Goal: Information Seeking & Learning: Compare options

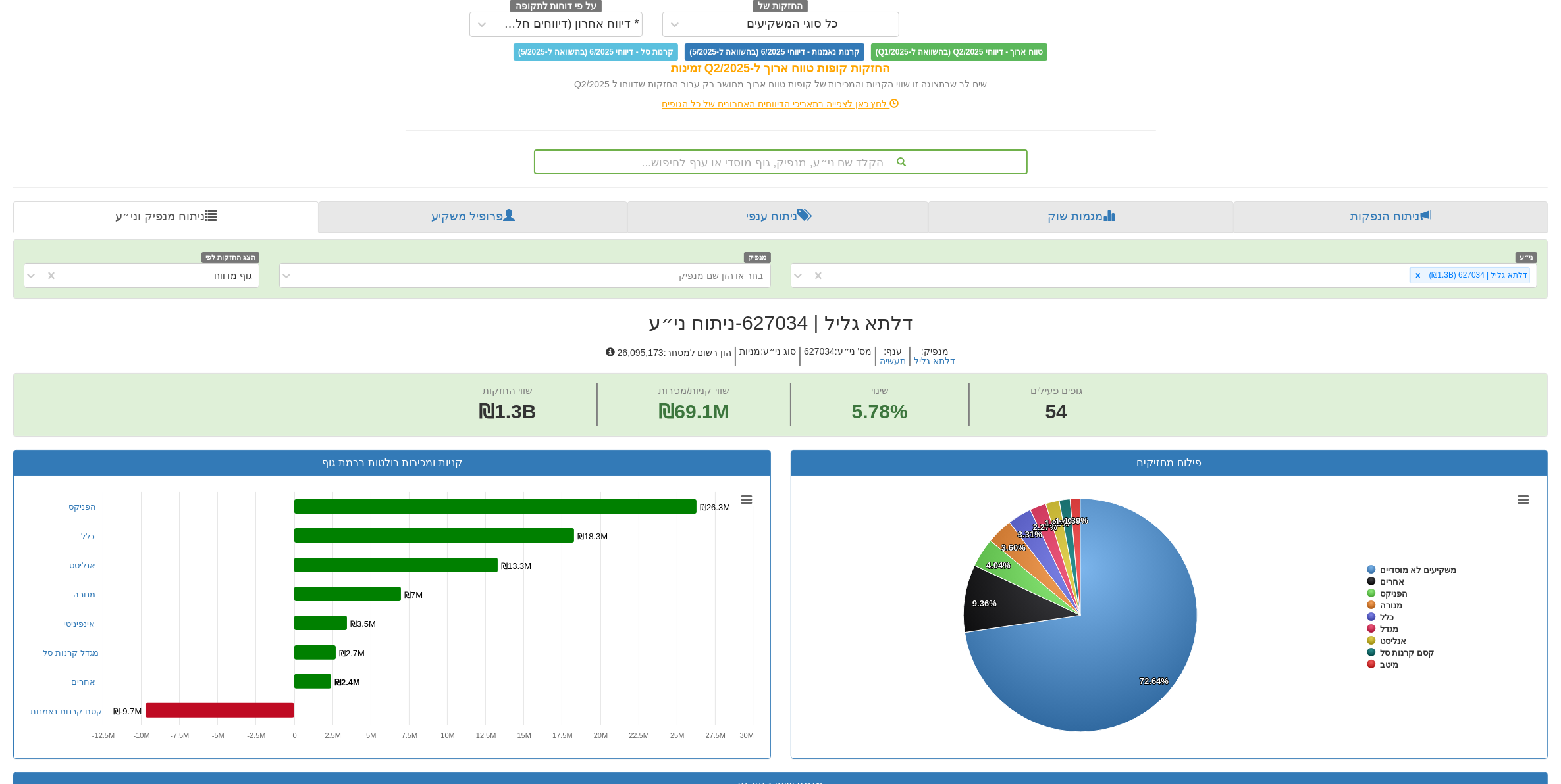
scroll to position [113, 0]
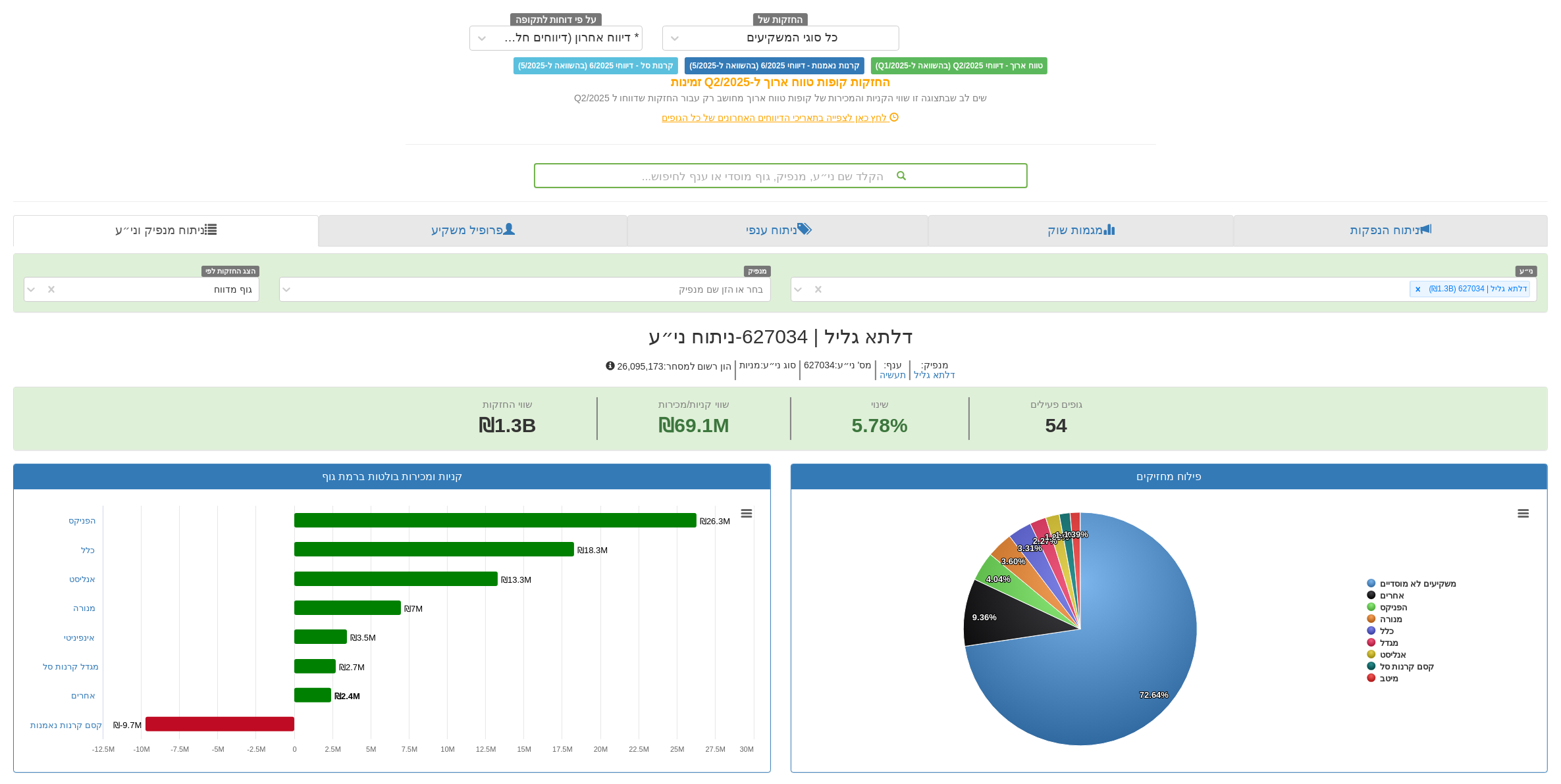
click at [823, 175] on div "הקלד שם ני״ע, מנפיק, גוף מוסדי או ענף לחיפוש..." at bounding box center [780, 175] width 491 height 22
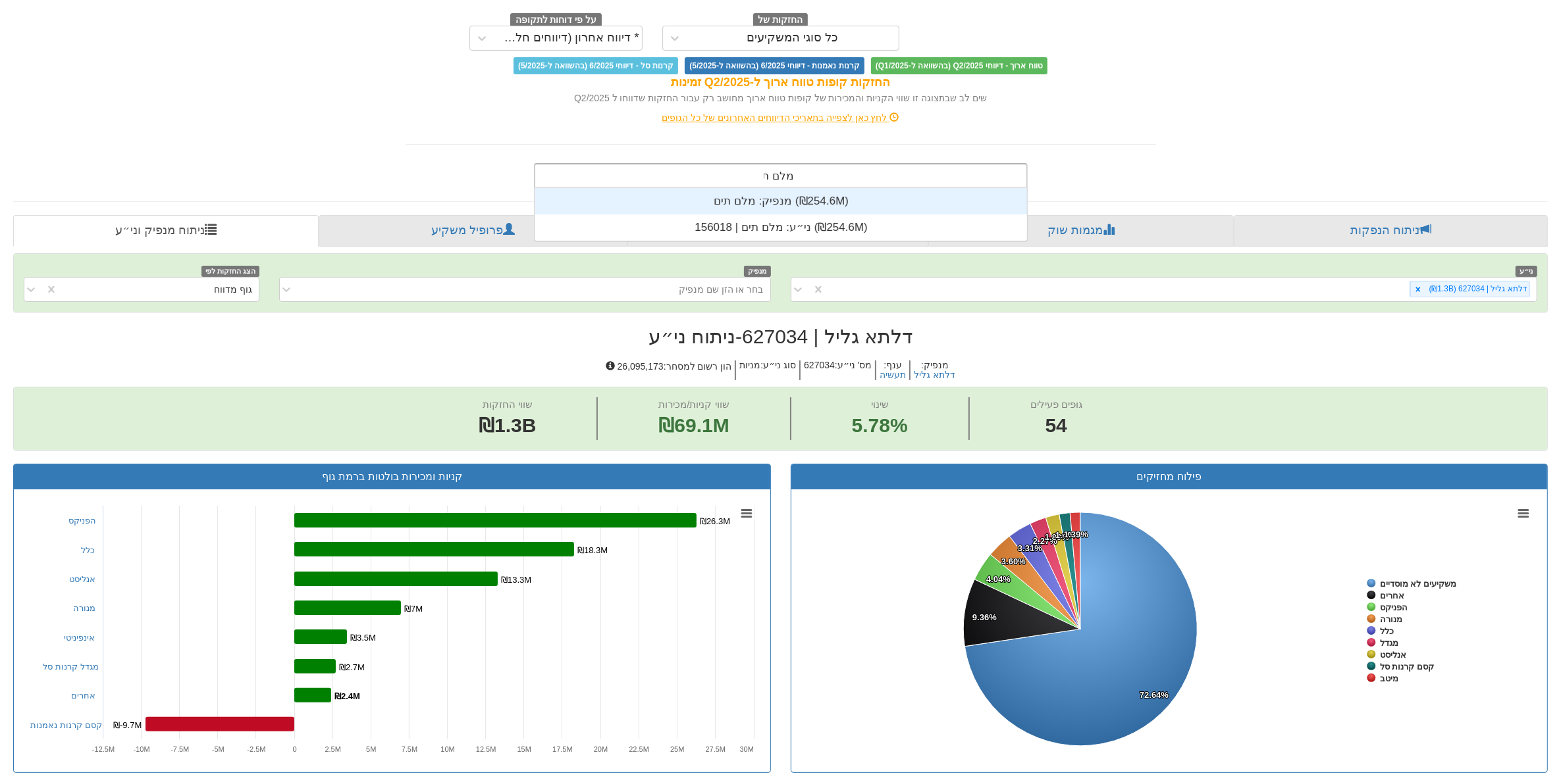
scroll to position [53, 0]
type input "מלם תים"
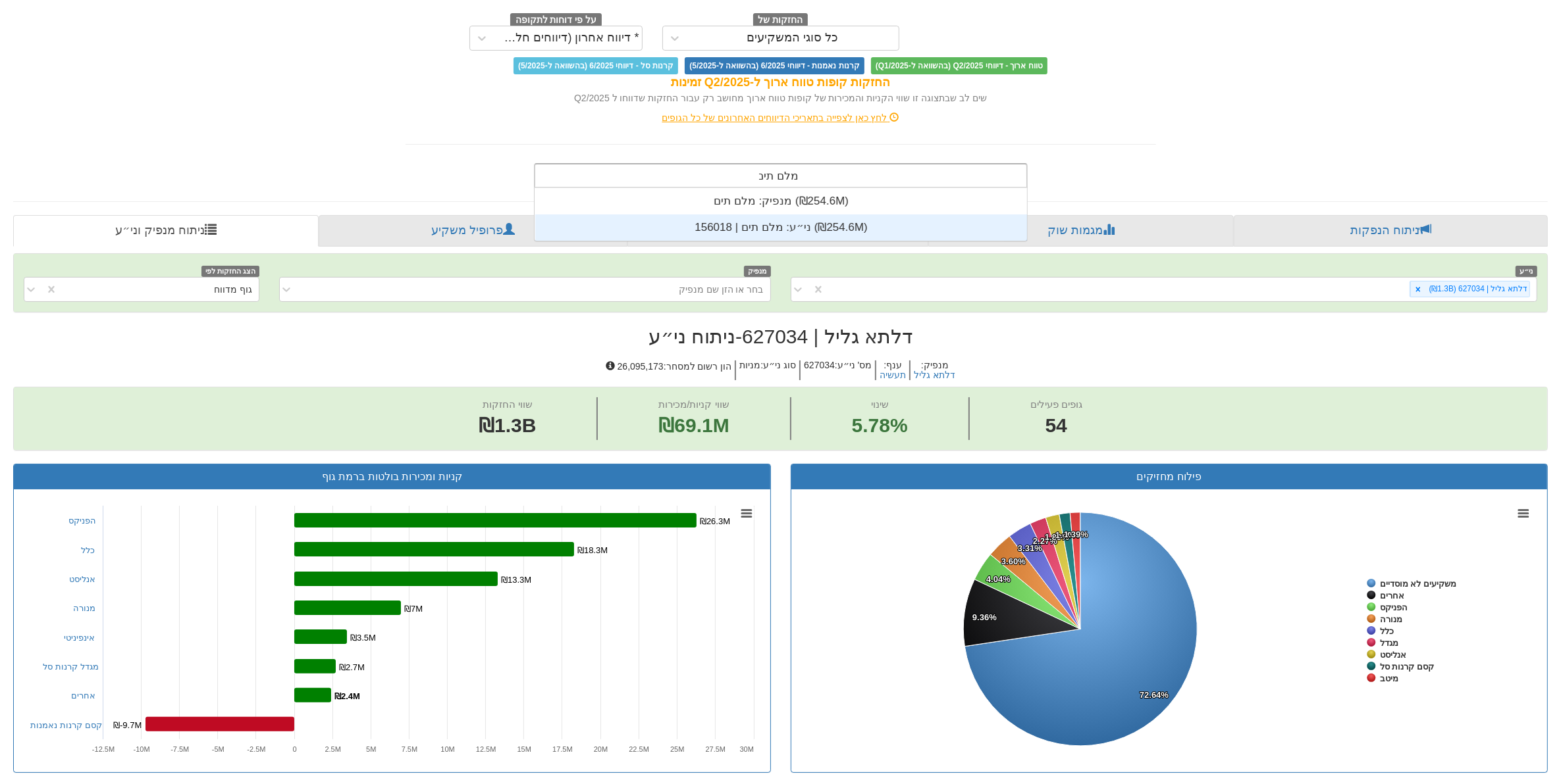
click at [770, 221] on div "ני״ע: ‏מלם תים | 156018 ‎(₪254.6M)‎" at bounding box center [781, 227] width 492 height 26
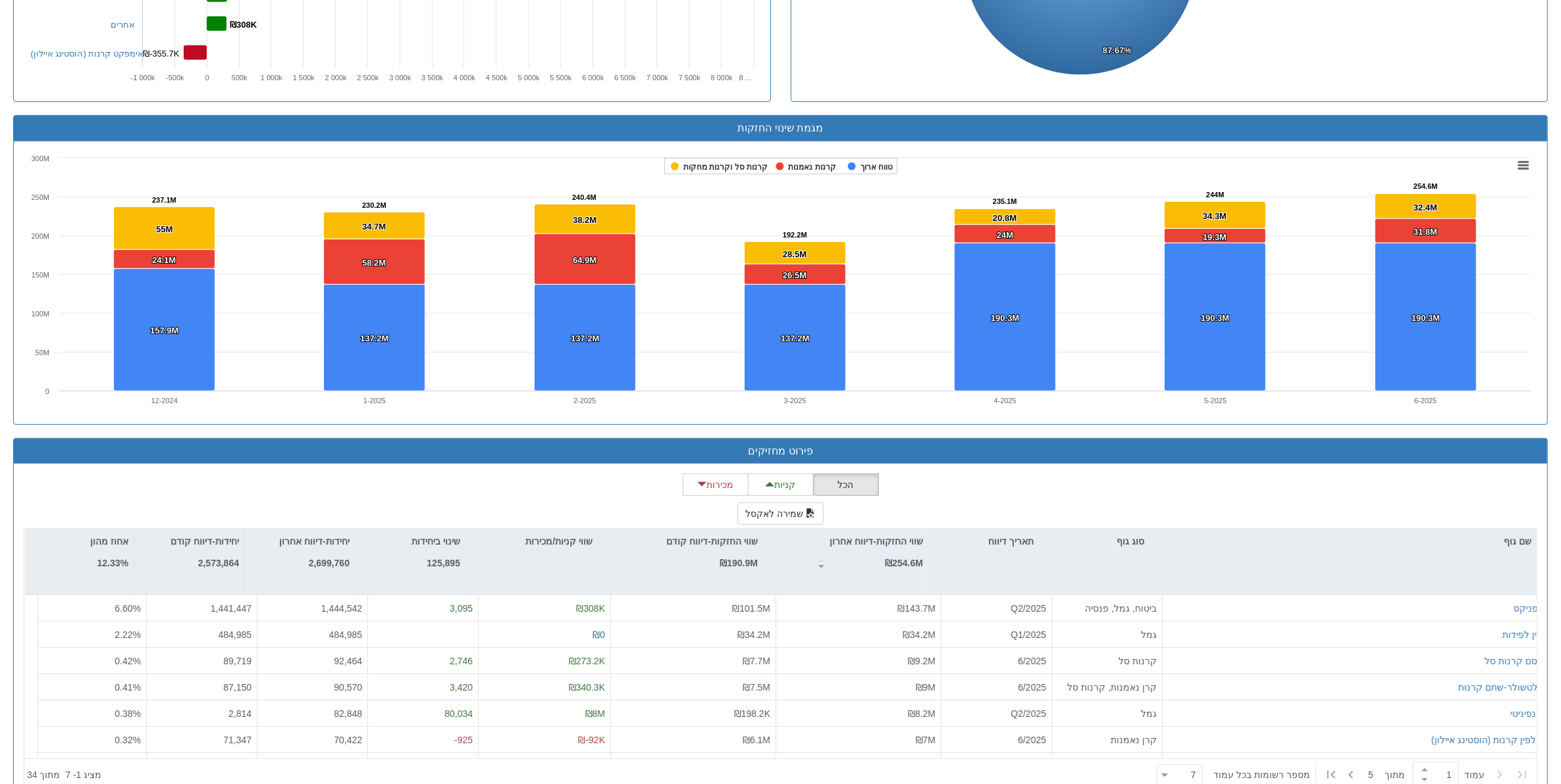
scroll to position [821, 0]
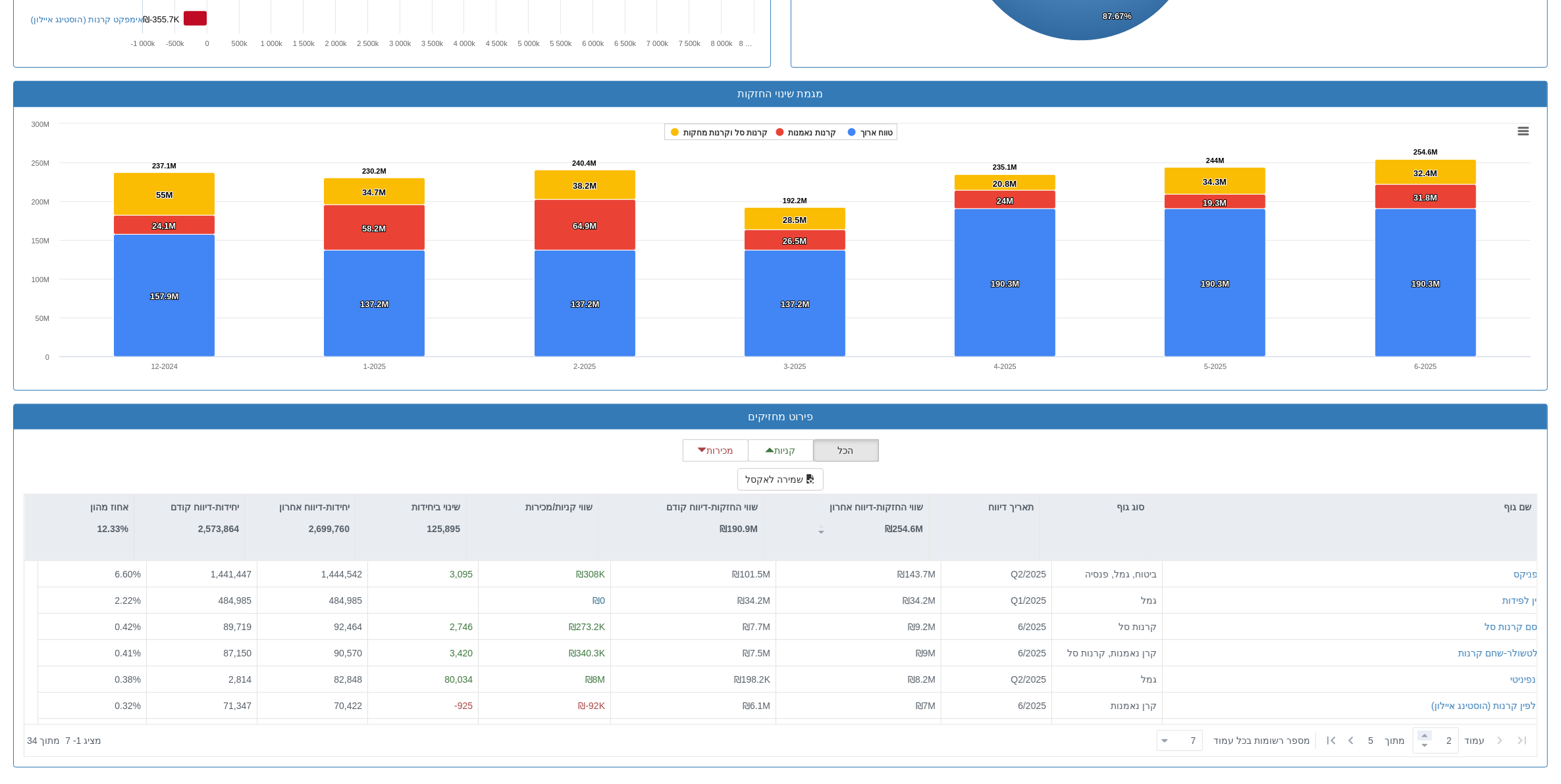
click at [1248, 627] on span at bounding box center [1425, 736] width 14 height 10
type input "5"
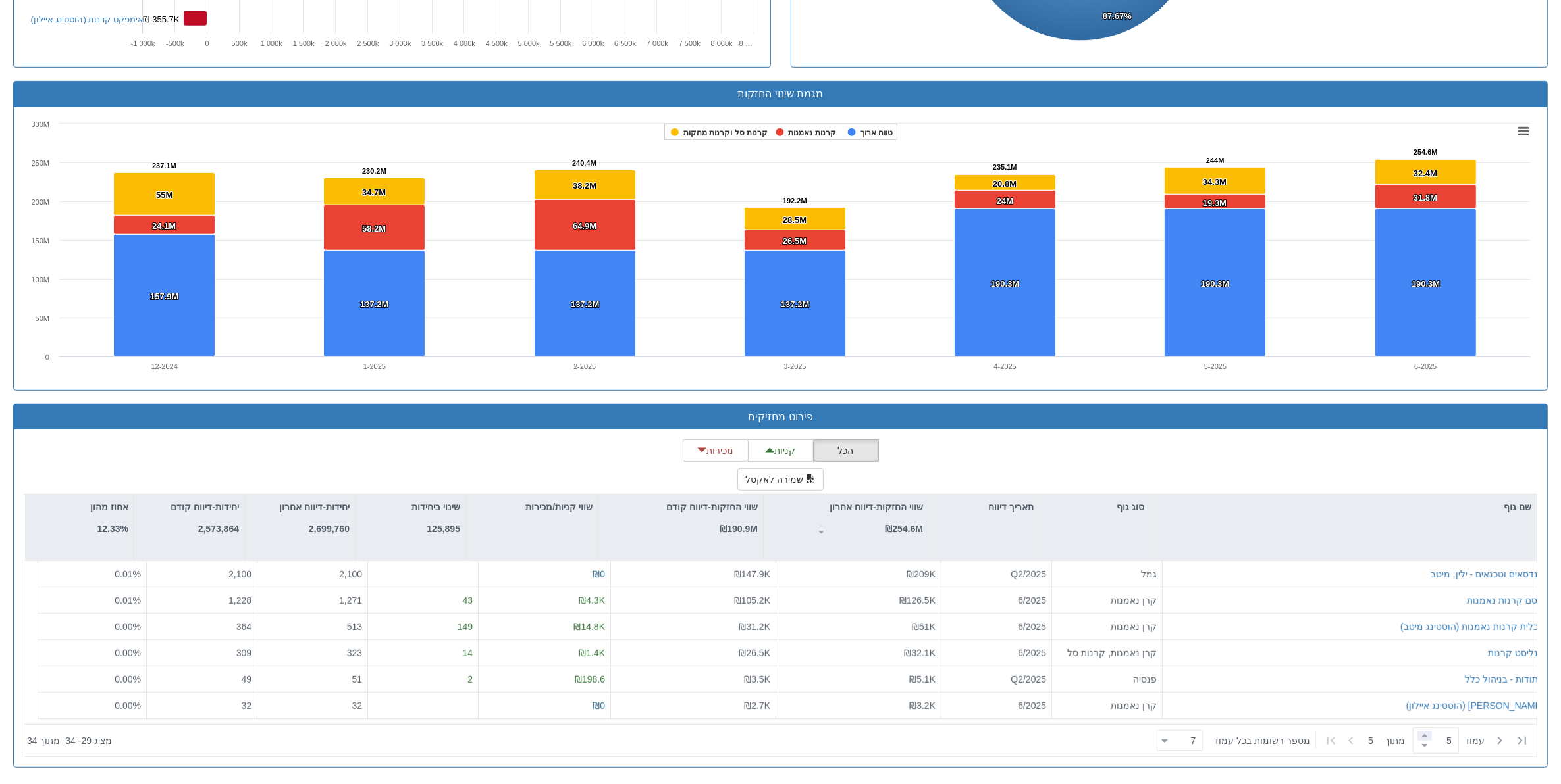
click at [1248, 627] on span at bounding box center [1425, 736] width 14 height 10
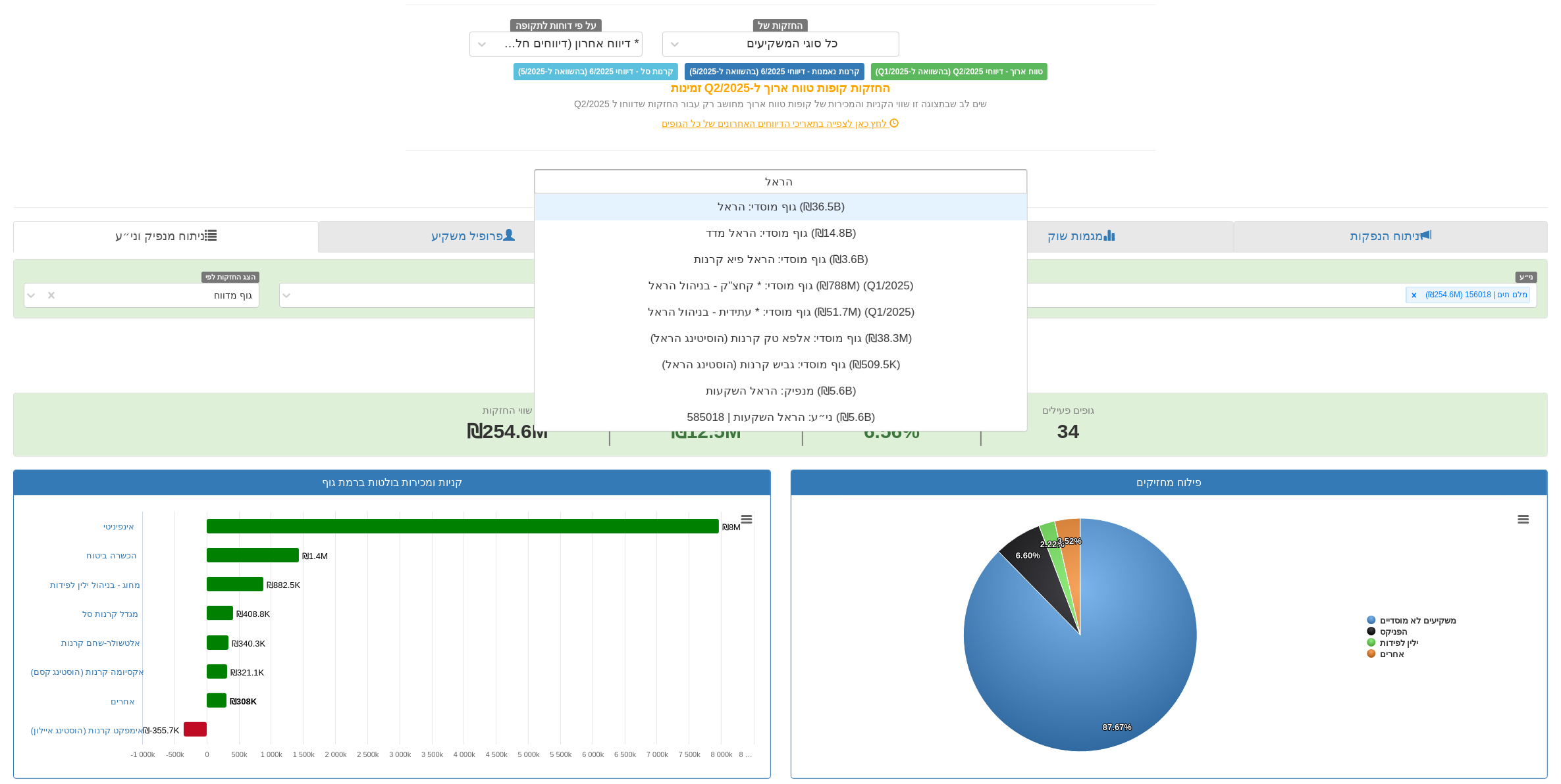
scroll to position [237, 0]
type input "ה"
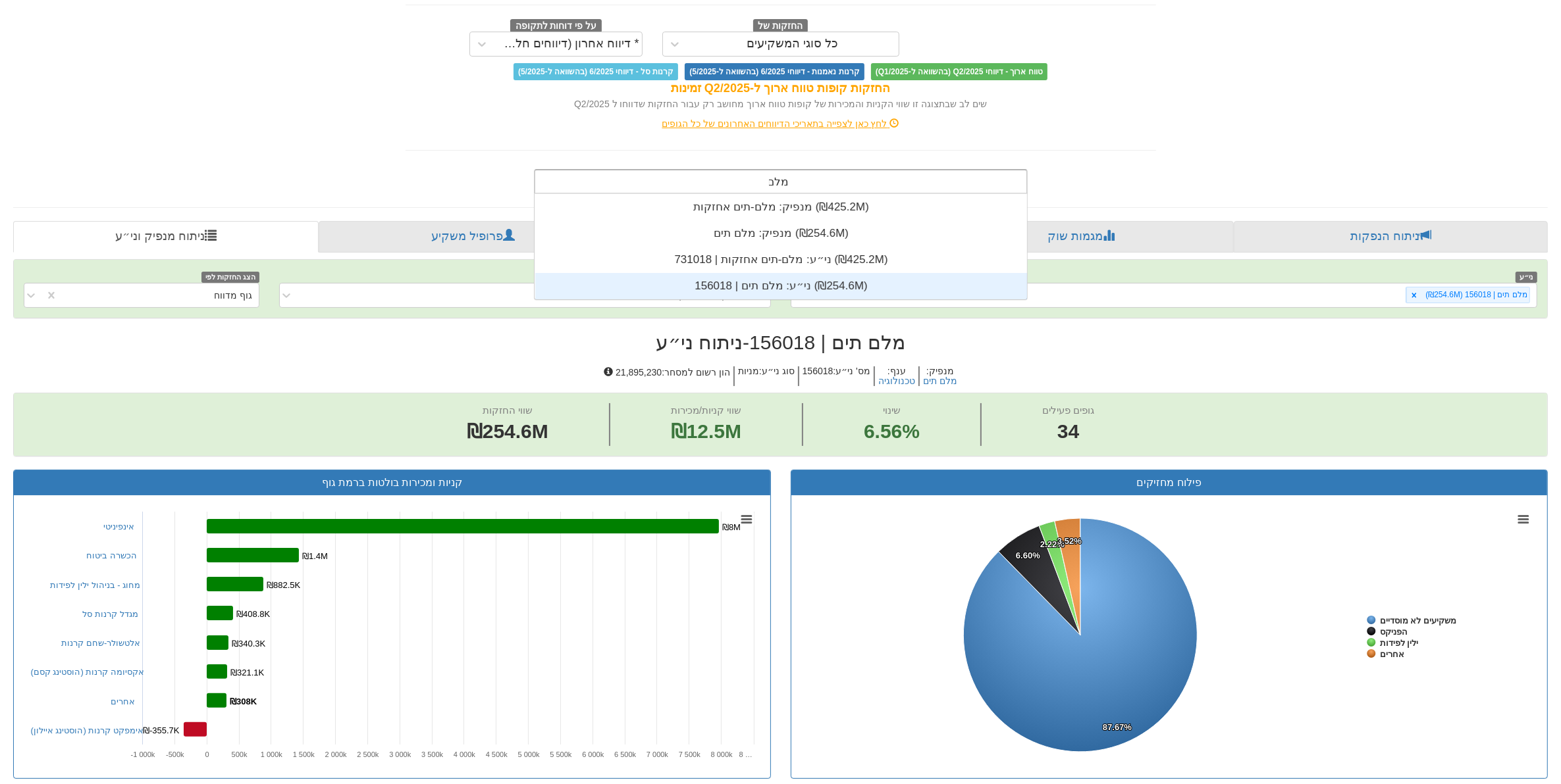
scroll to position [53, 0]
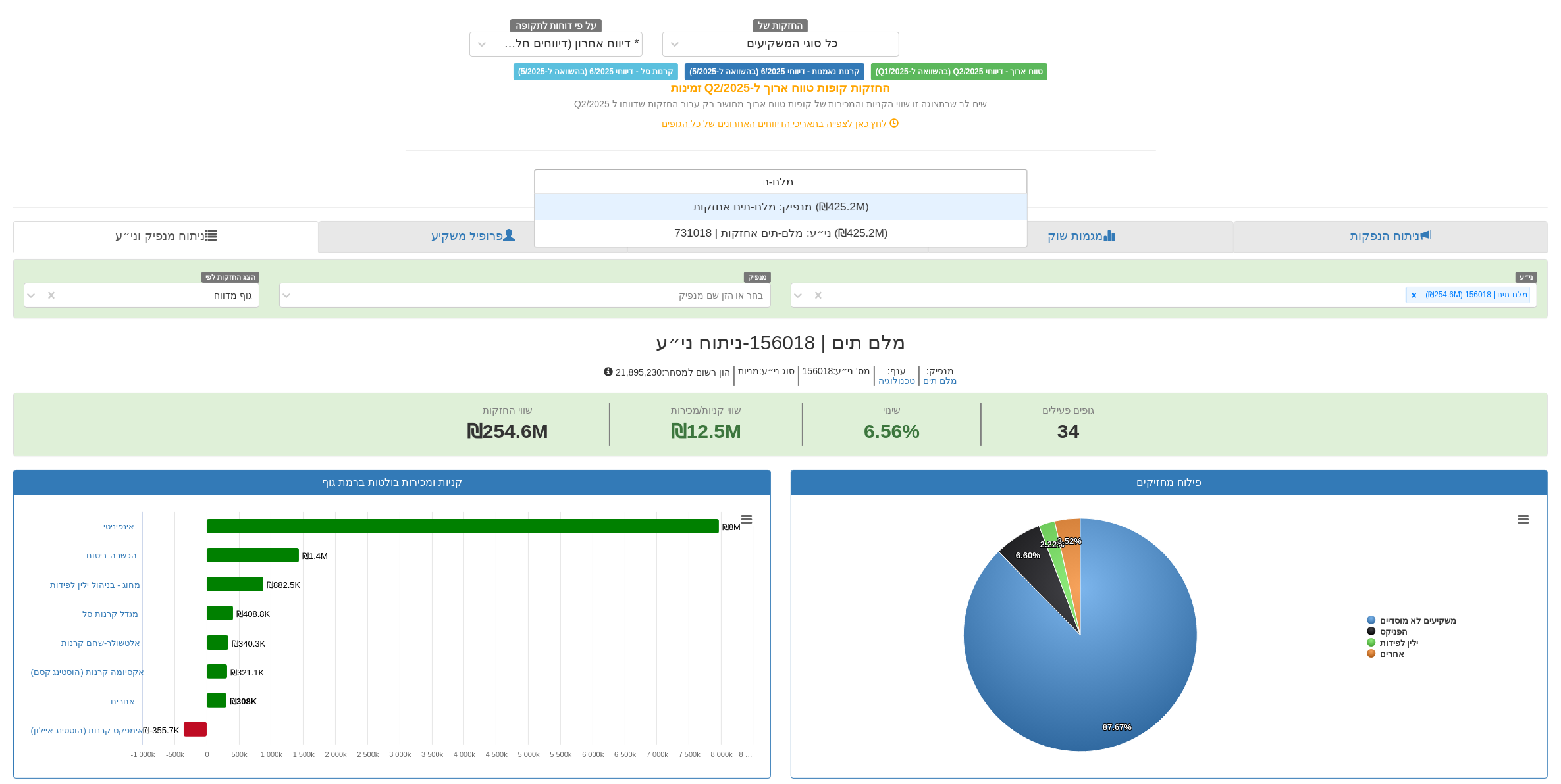
type input "מלם-תים"
click at [792, 225] on div "ני״ע: ‏מלם-תים אחזקות | 731018 ‎(₪425.2M)‎" at bounding box center [781, 233] width 492 height 26
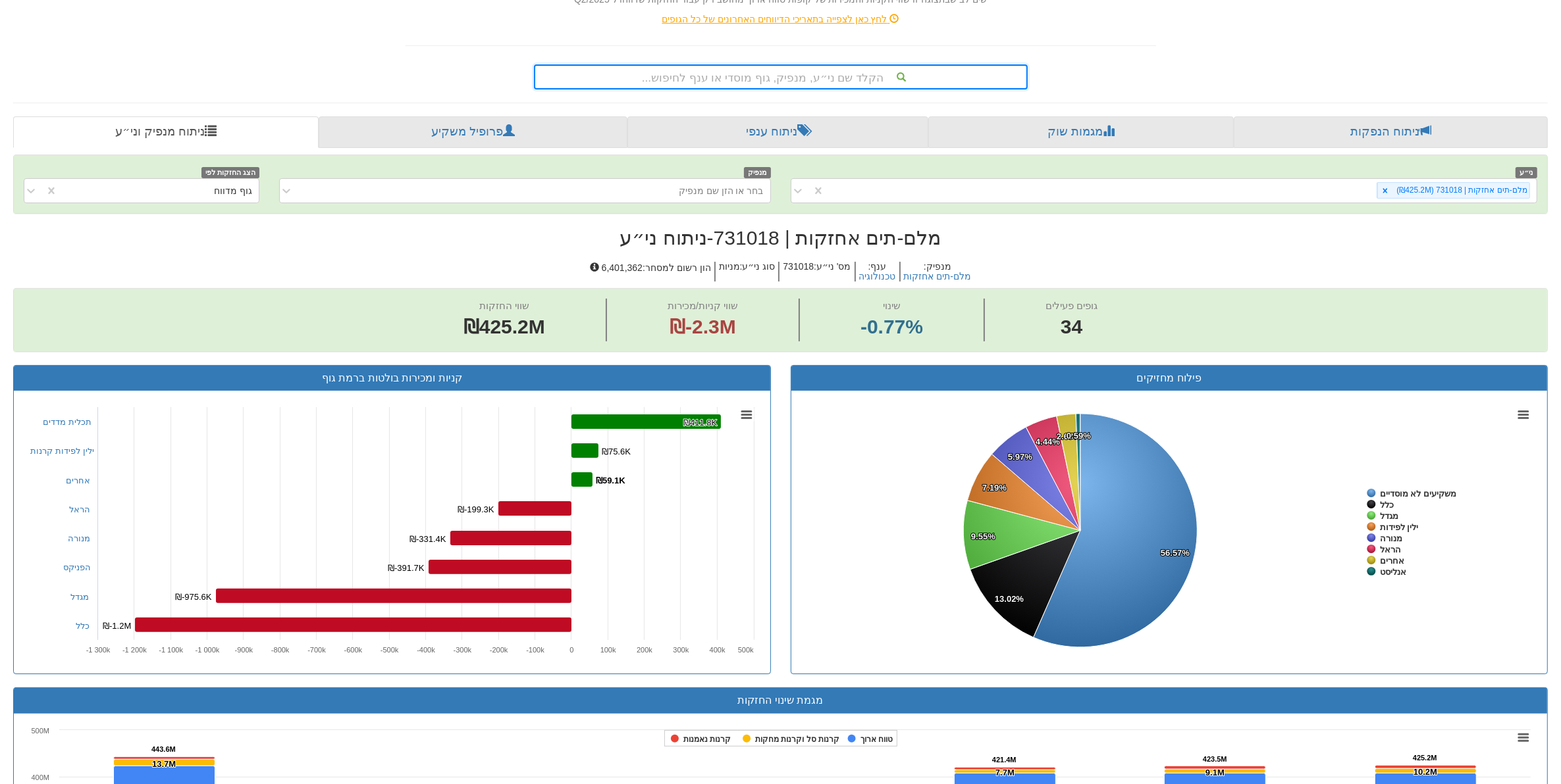
scroll to position [106, 0]
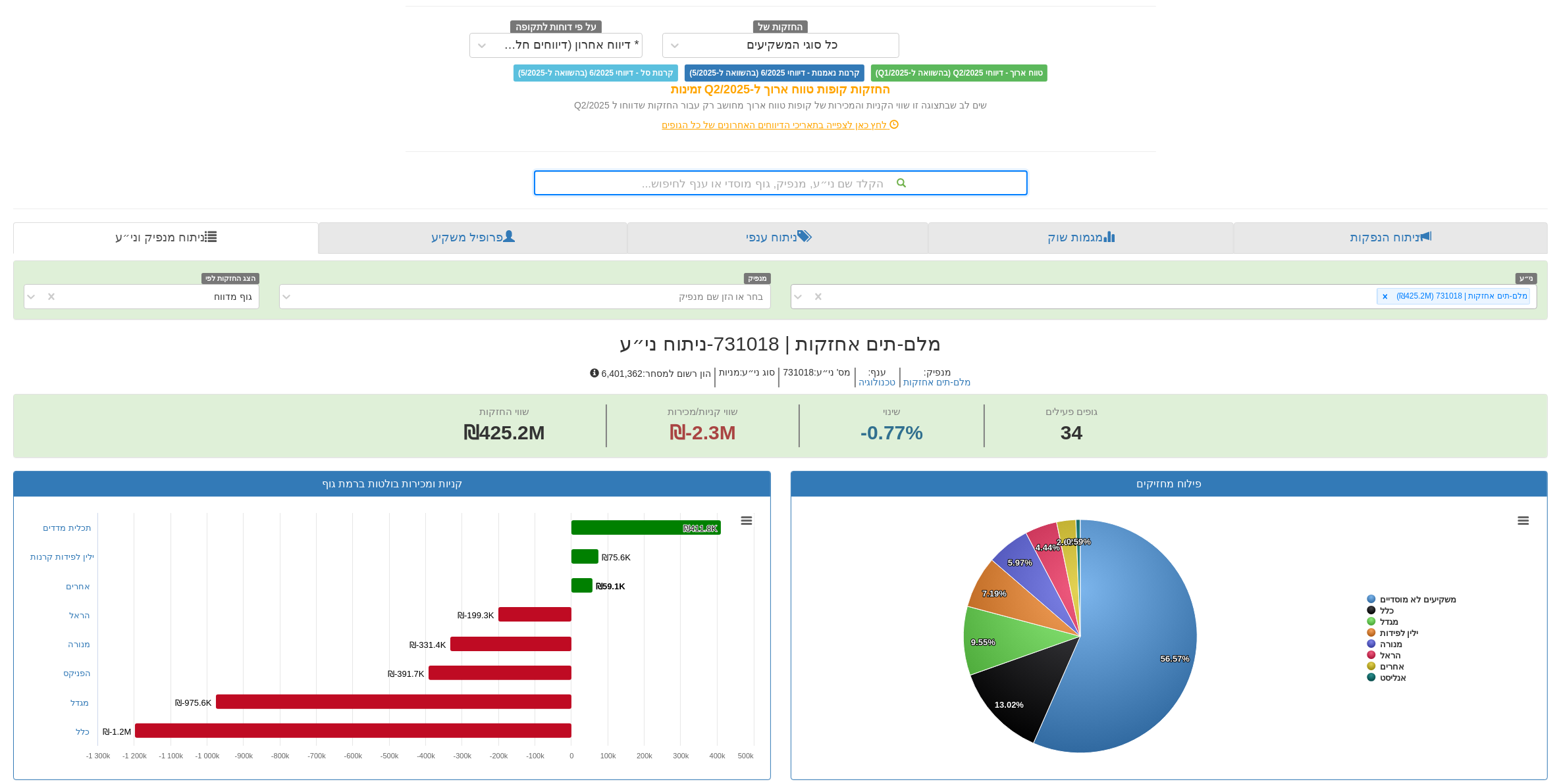
click at [1248, 300] on div "מלם-תים אחזקות | 731018 (₪425.2M)" at bounding box center [1181, 296] width 712 height 22
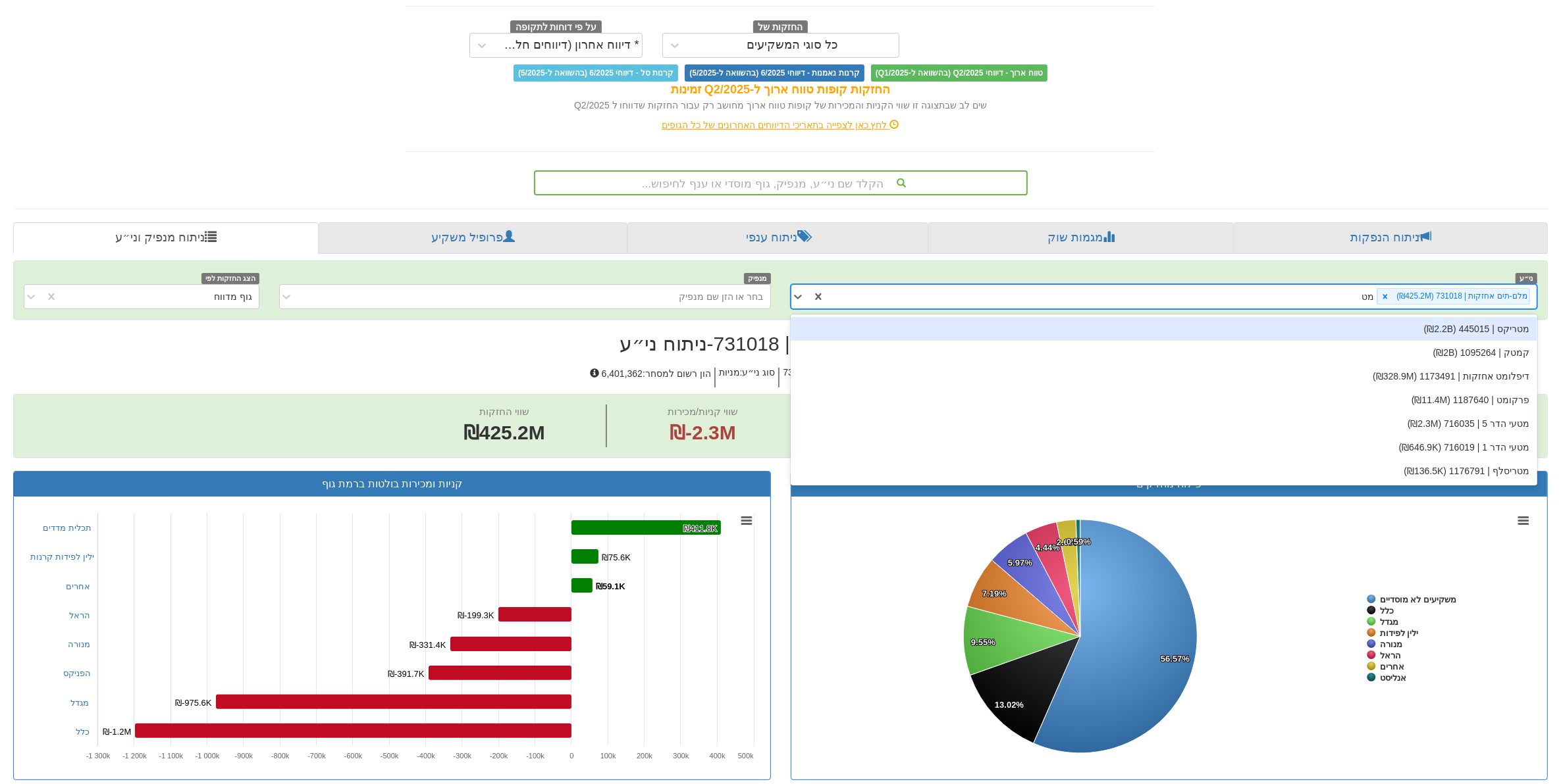
type input "מטרי"
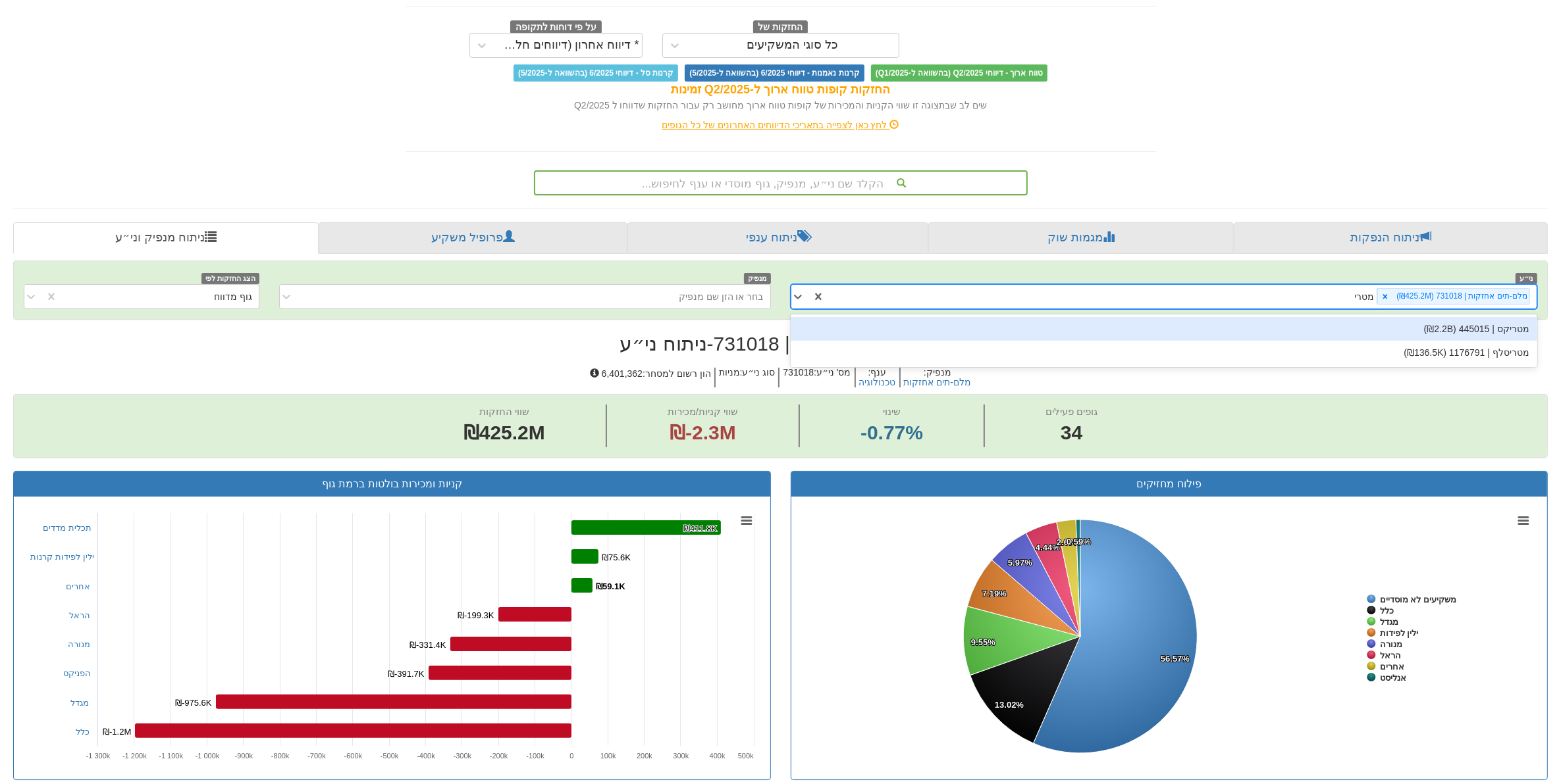
click at [1248, 322] on div "מטריקס | 445015 (₪2.2B)" at bounding box center [1164, 329] width 747 height 23
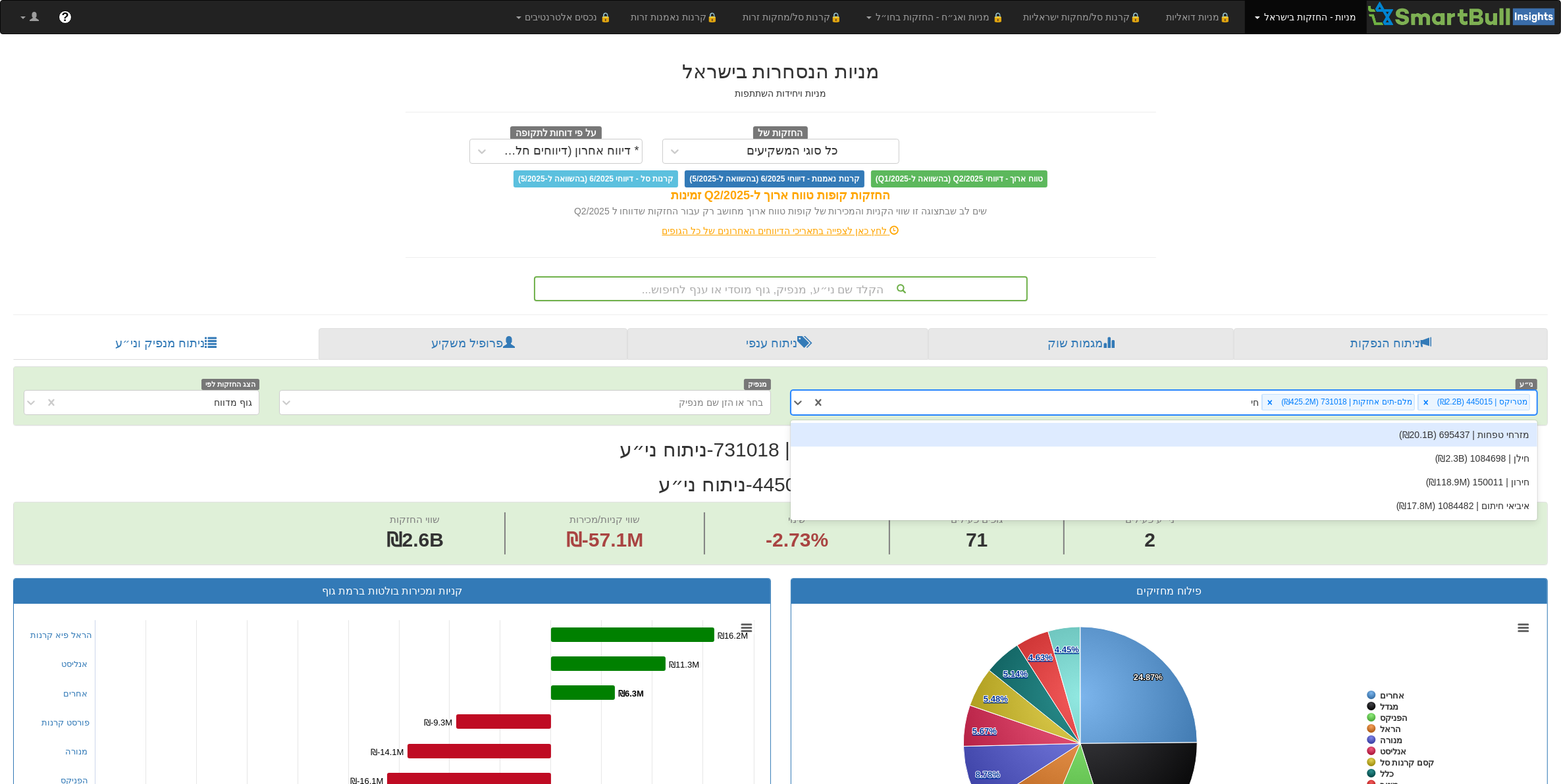
type input "חיל"
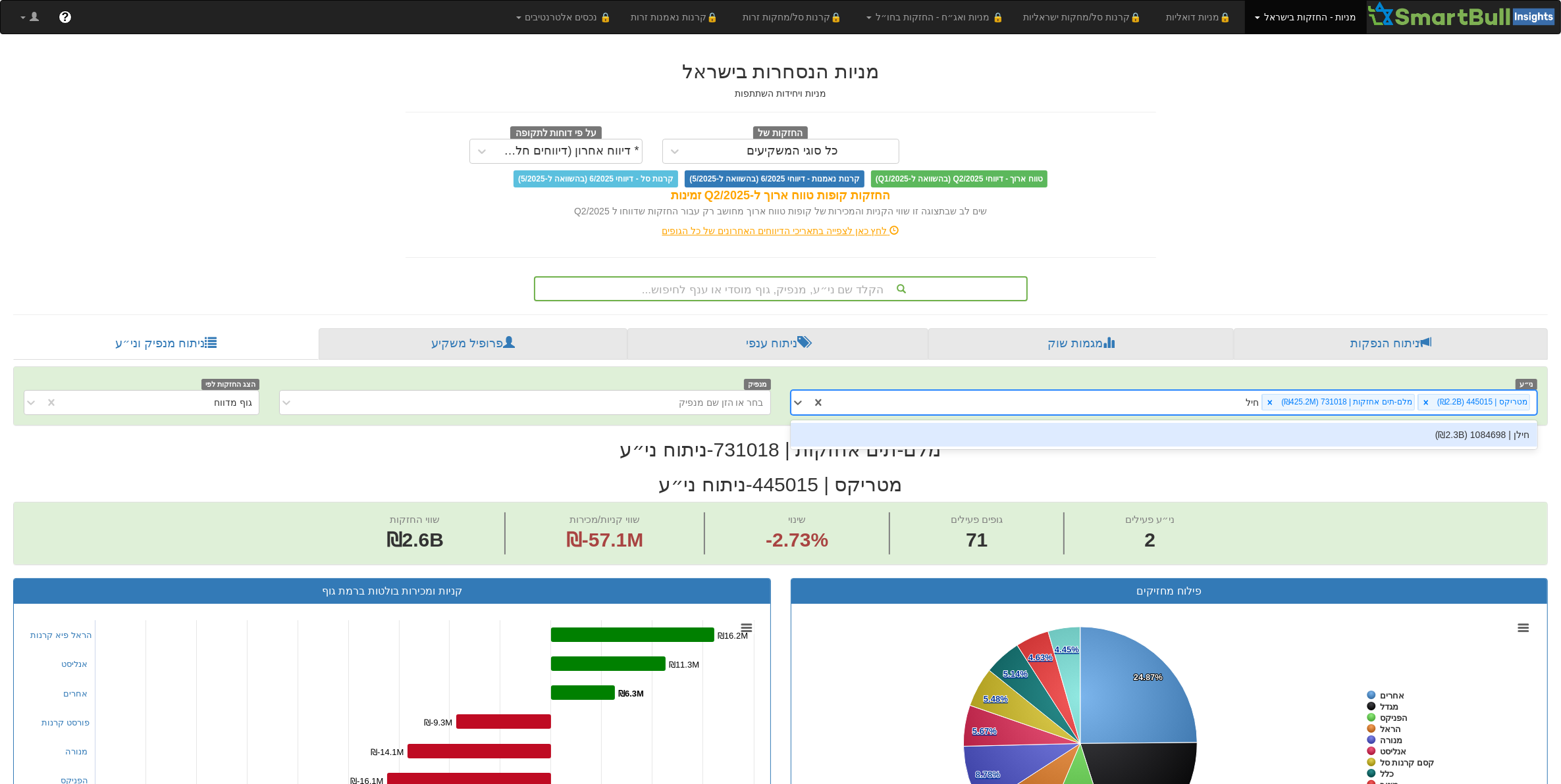
click at [1248, 441] on div "חילן | 1084698 (₪2.3B)" at bounding box center [1164, 435] width 747 height 23
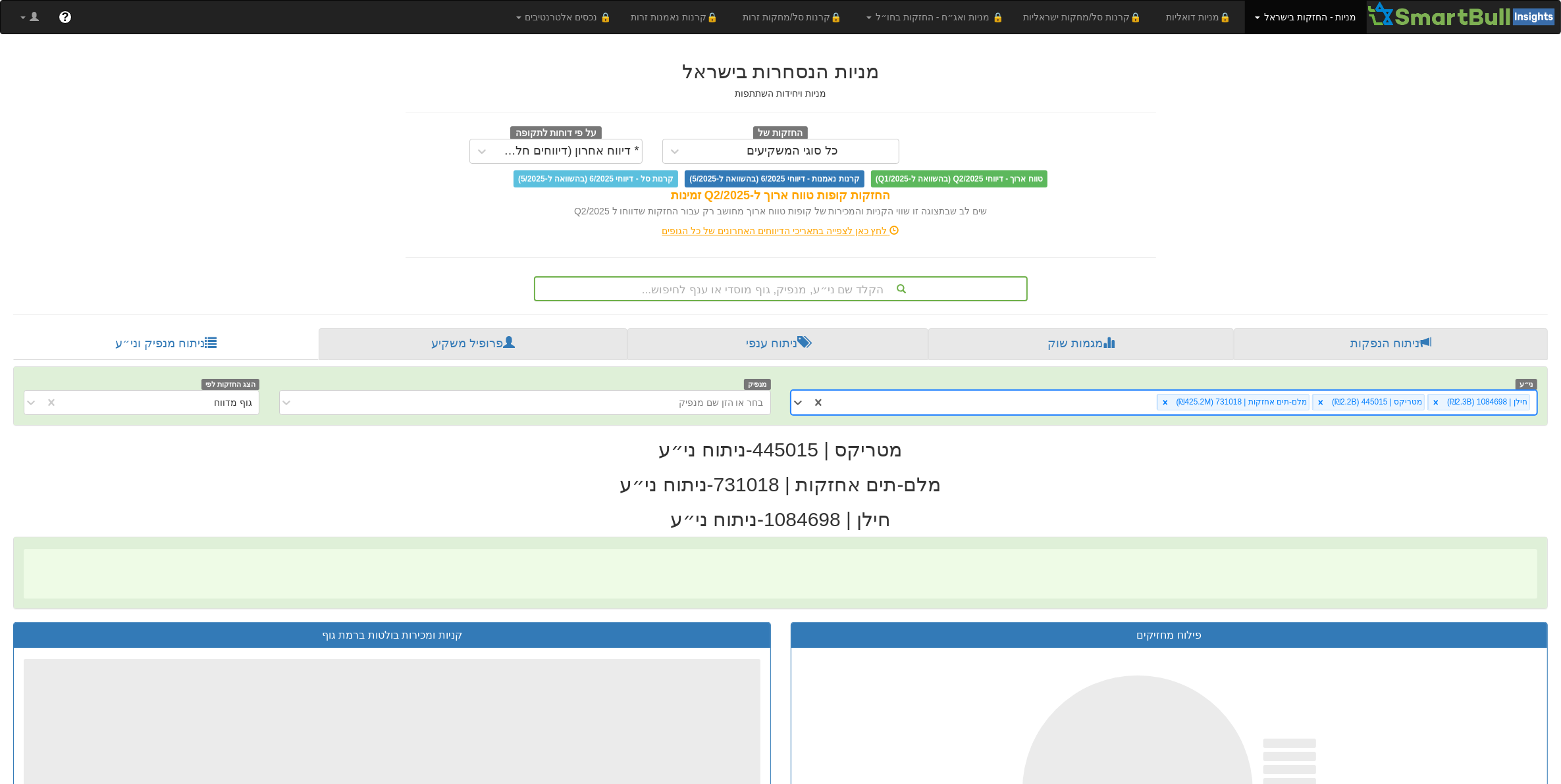
scroll to position [0, 2093]
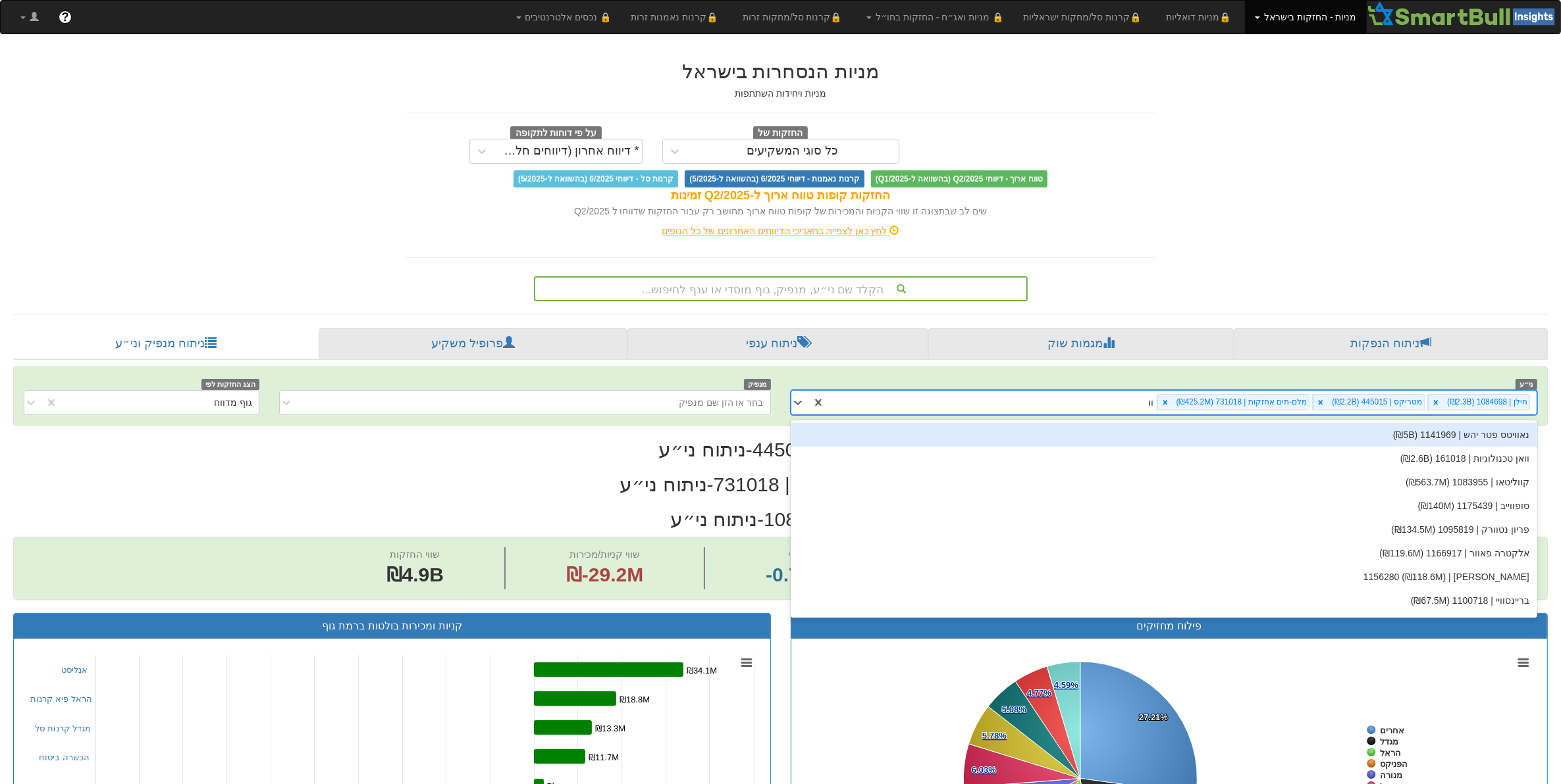
type input "וואן"
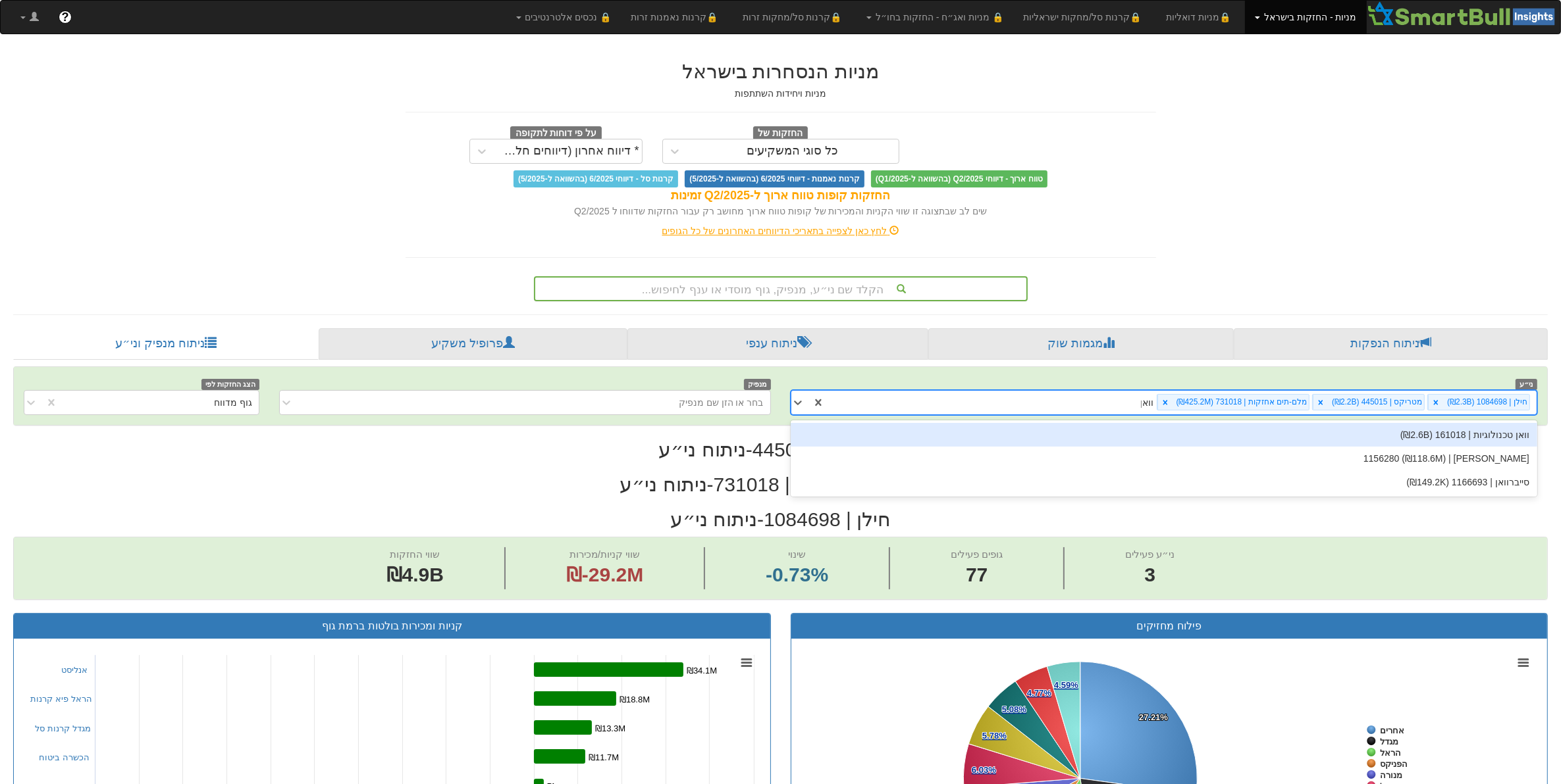
click at [1248, 438] on div "וואן טכנולוגיות | 161018 (₪2.6B)" at bounding box center [1164, 435] width 747 height 23
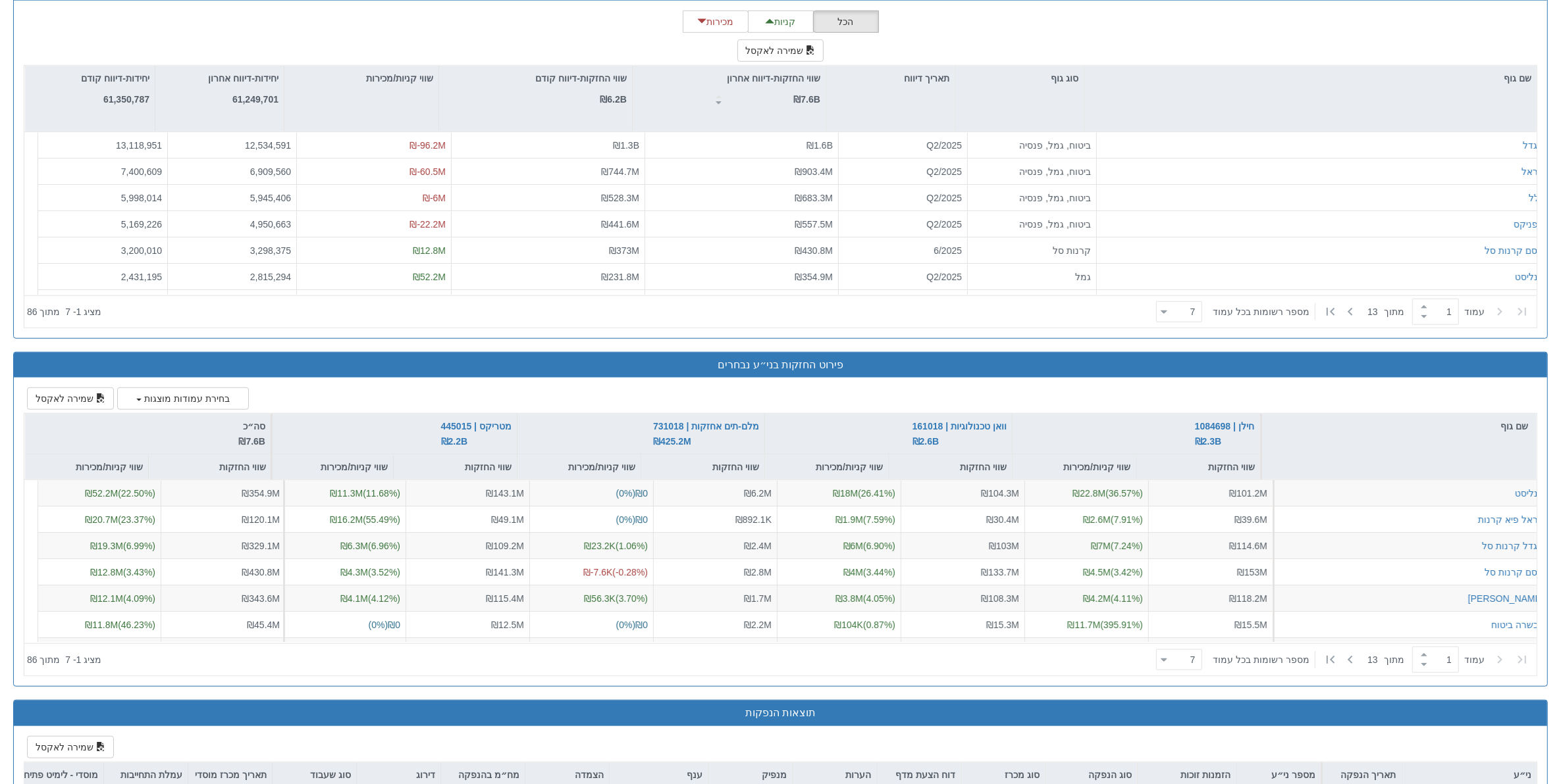
scroll to position [1327, 0]
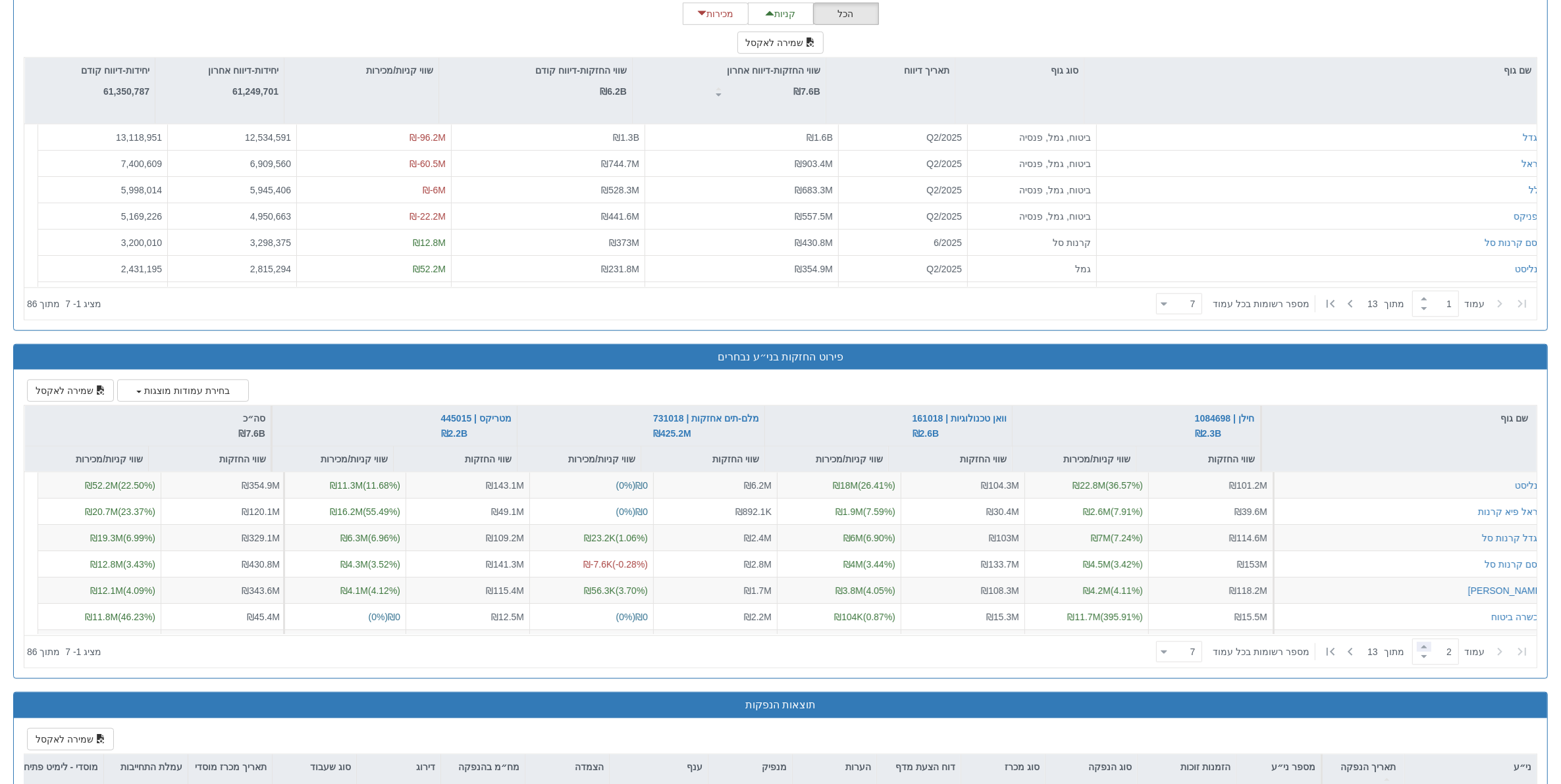
click at [1248, 627] on span at bounding box center [1424, 647] width 14 height 10
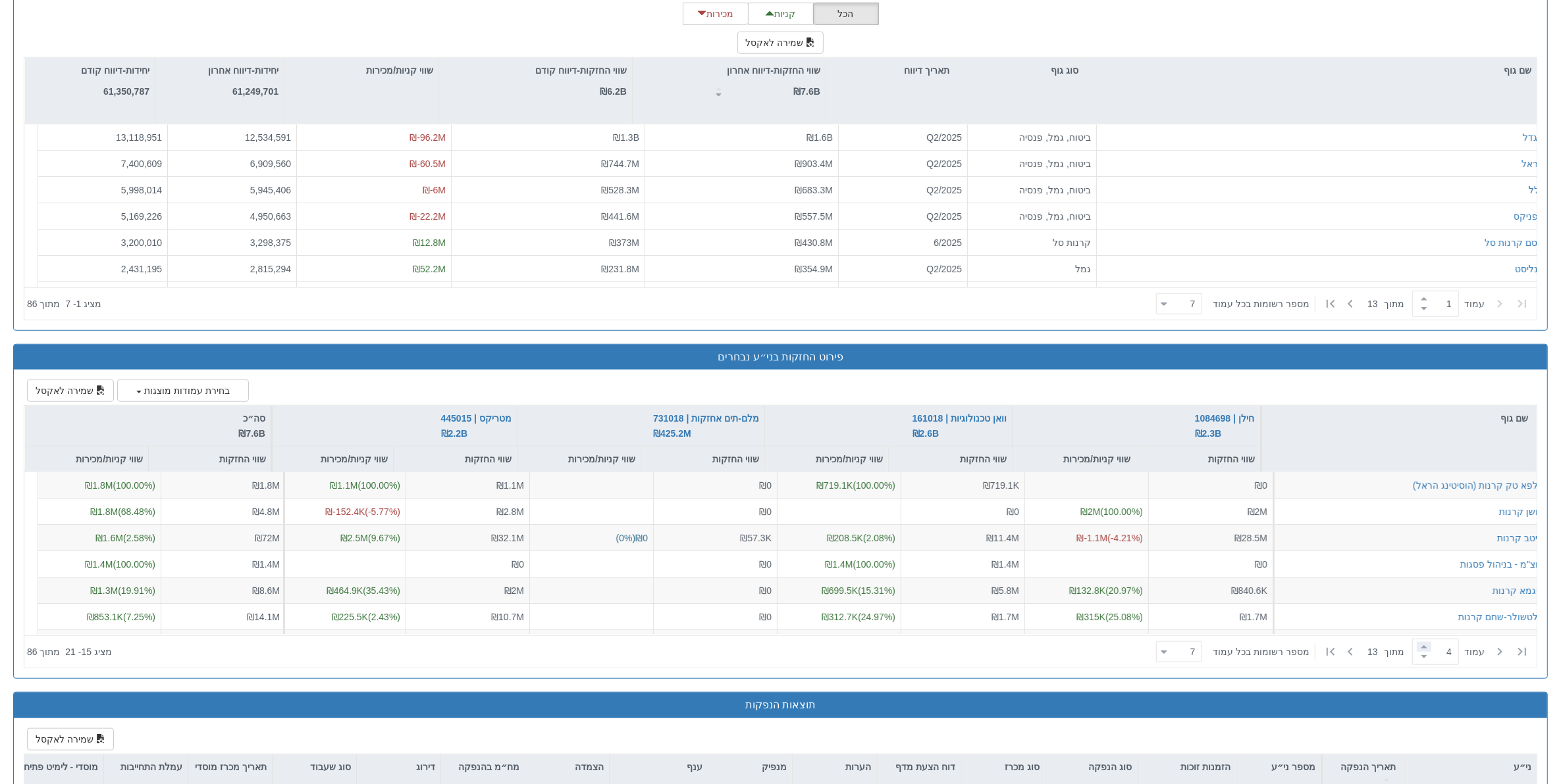
click at [1248, 627] on span at bounding box center [1424, 647] width 14 height 10
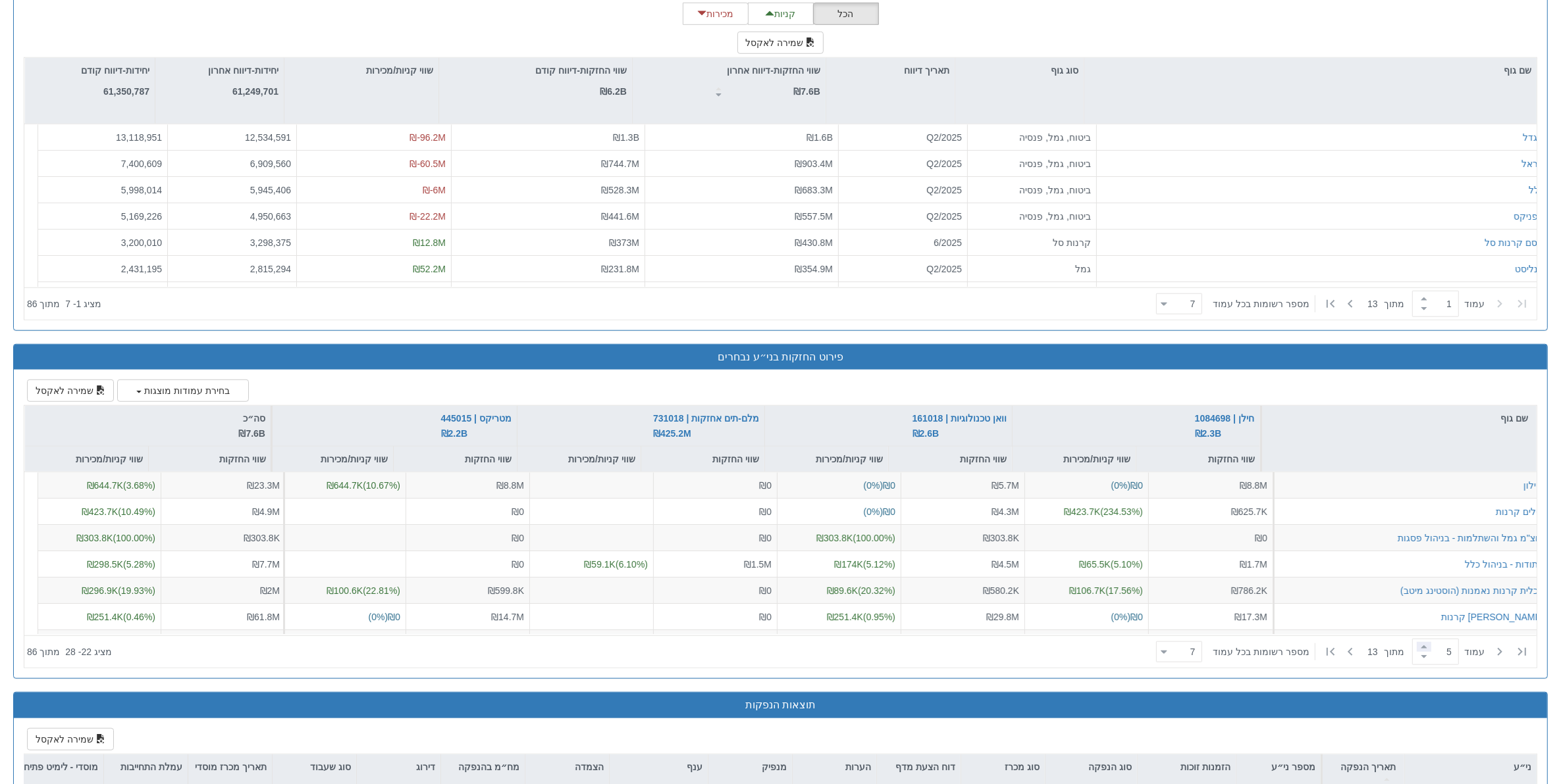
click at [1248, 627] on span at bounding box center [1424, 647] width 14 height 10
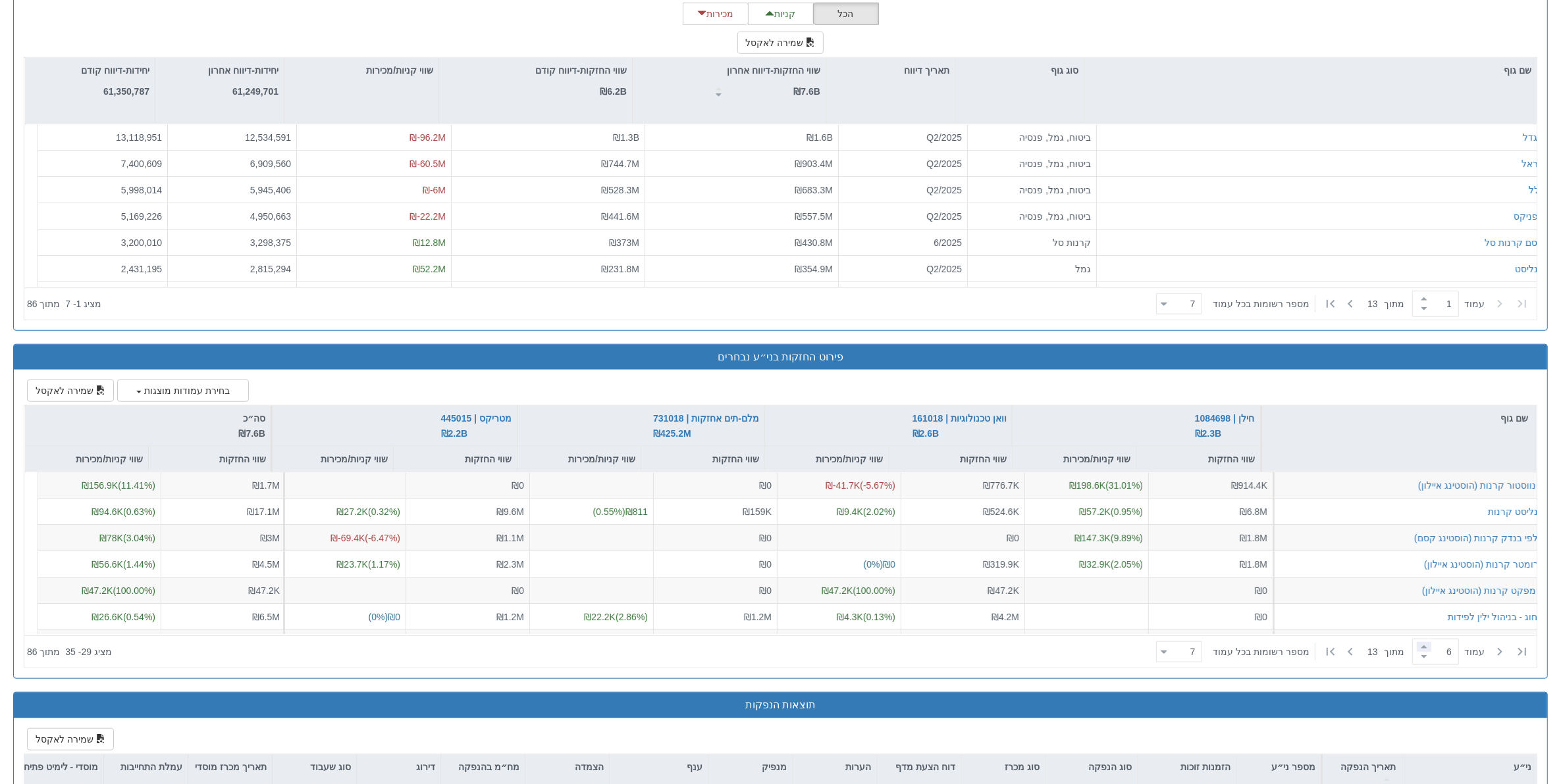
click at [1248, 627] on span at bounding box center [1424, 647] width 14 height 10
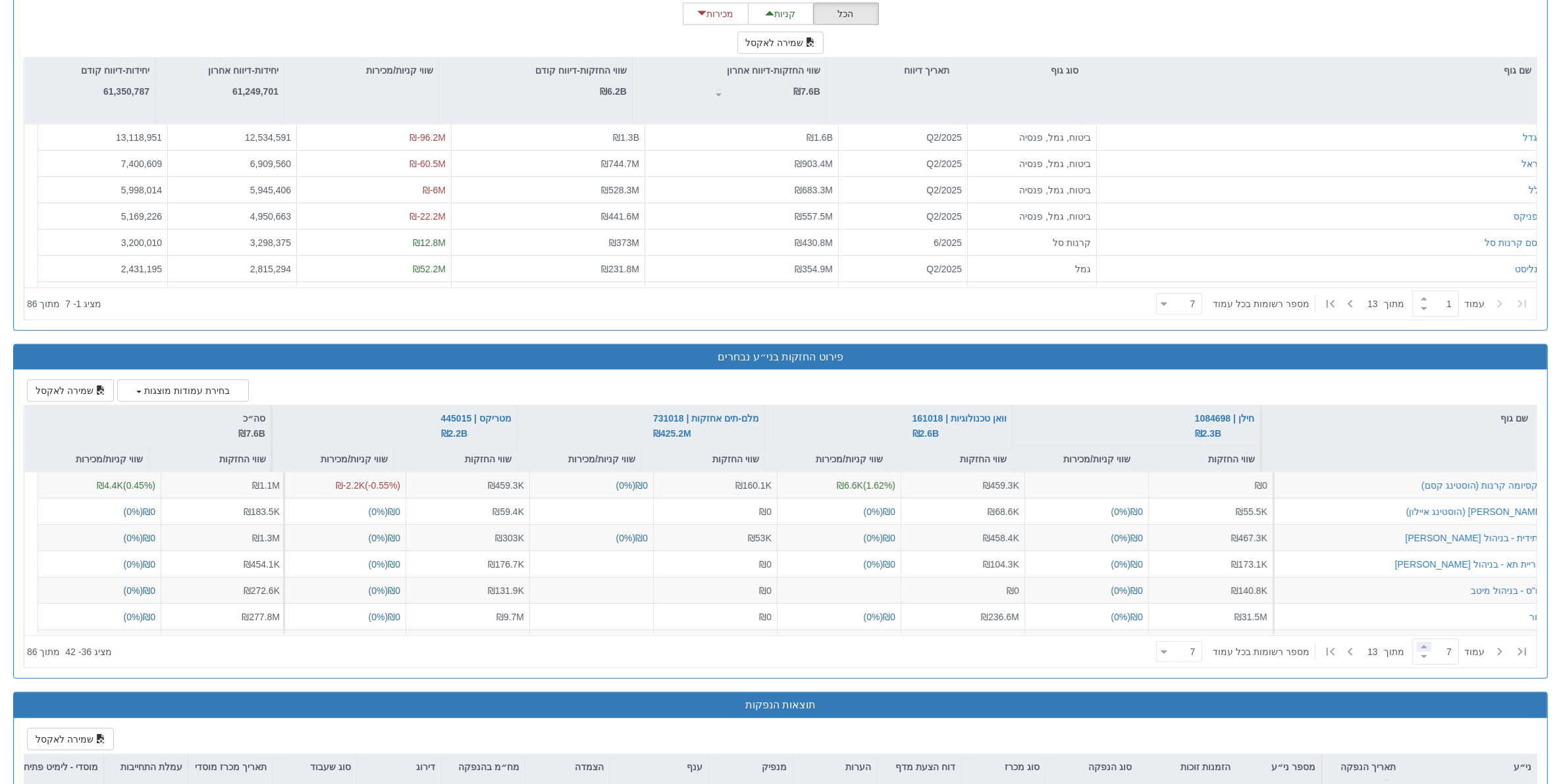
click at [1248, 627] on span at bounding box center [1424, 647] width 14 height 10
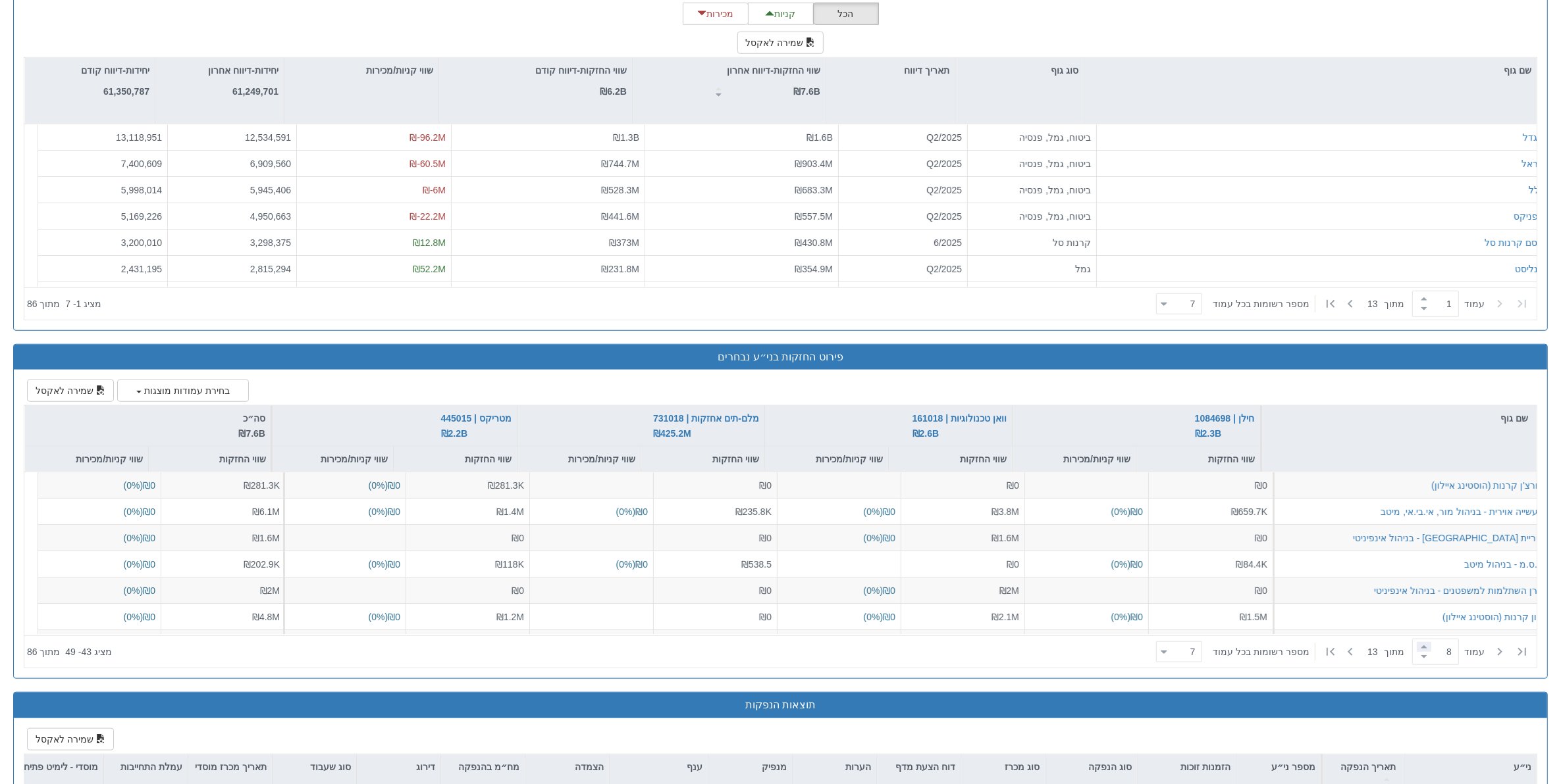
click at [1248, 627] on span at bounding box center [1424, 647] width 14 height 10
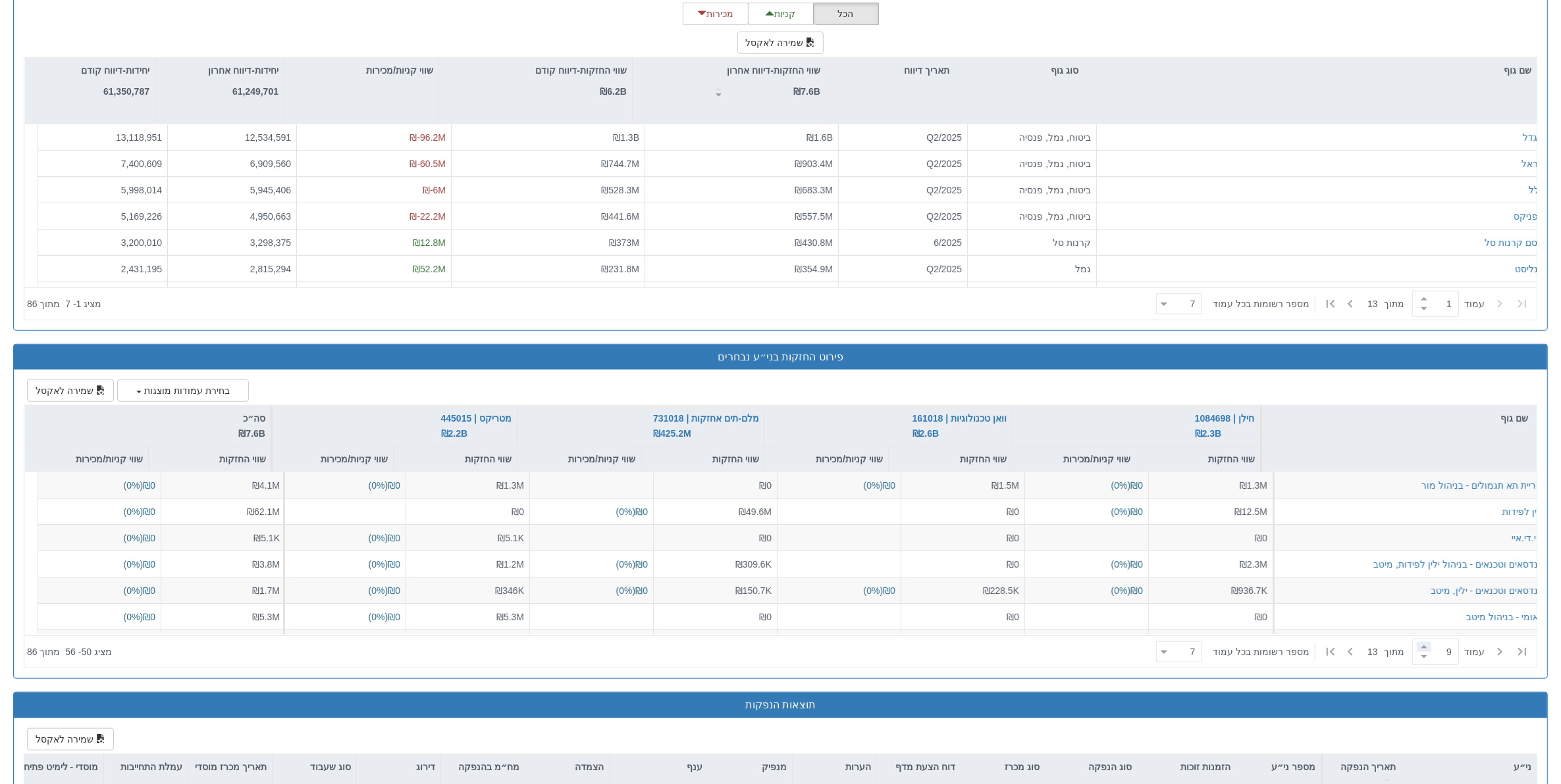
click at [1248, 627] on span at bounding box center [1424, 647] width 14 height 10
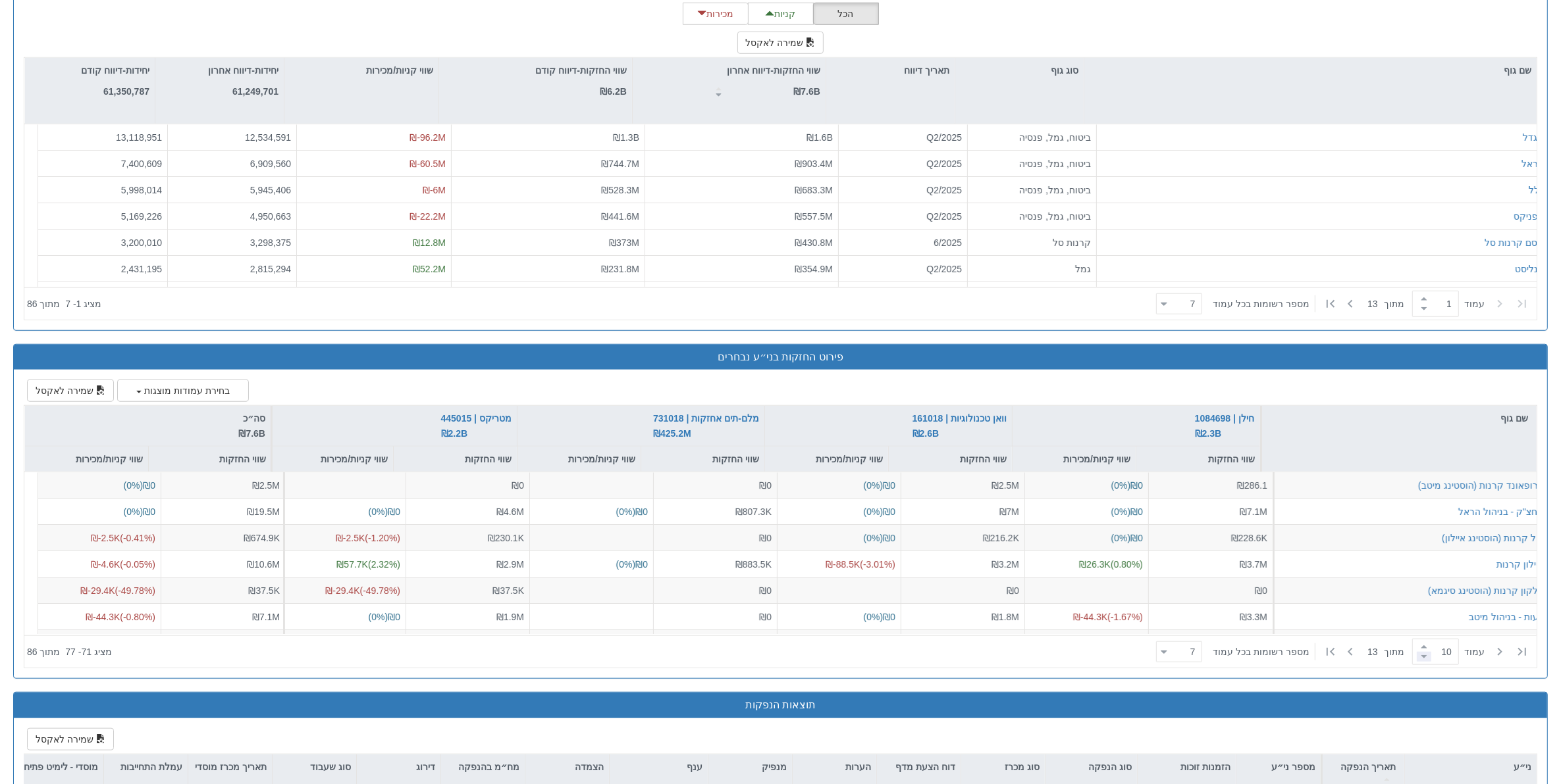
click at [1248, 627] on span at bounding box center [1424, 657] width 14 height 10
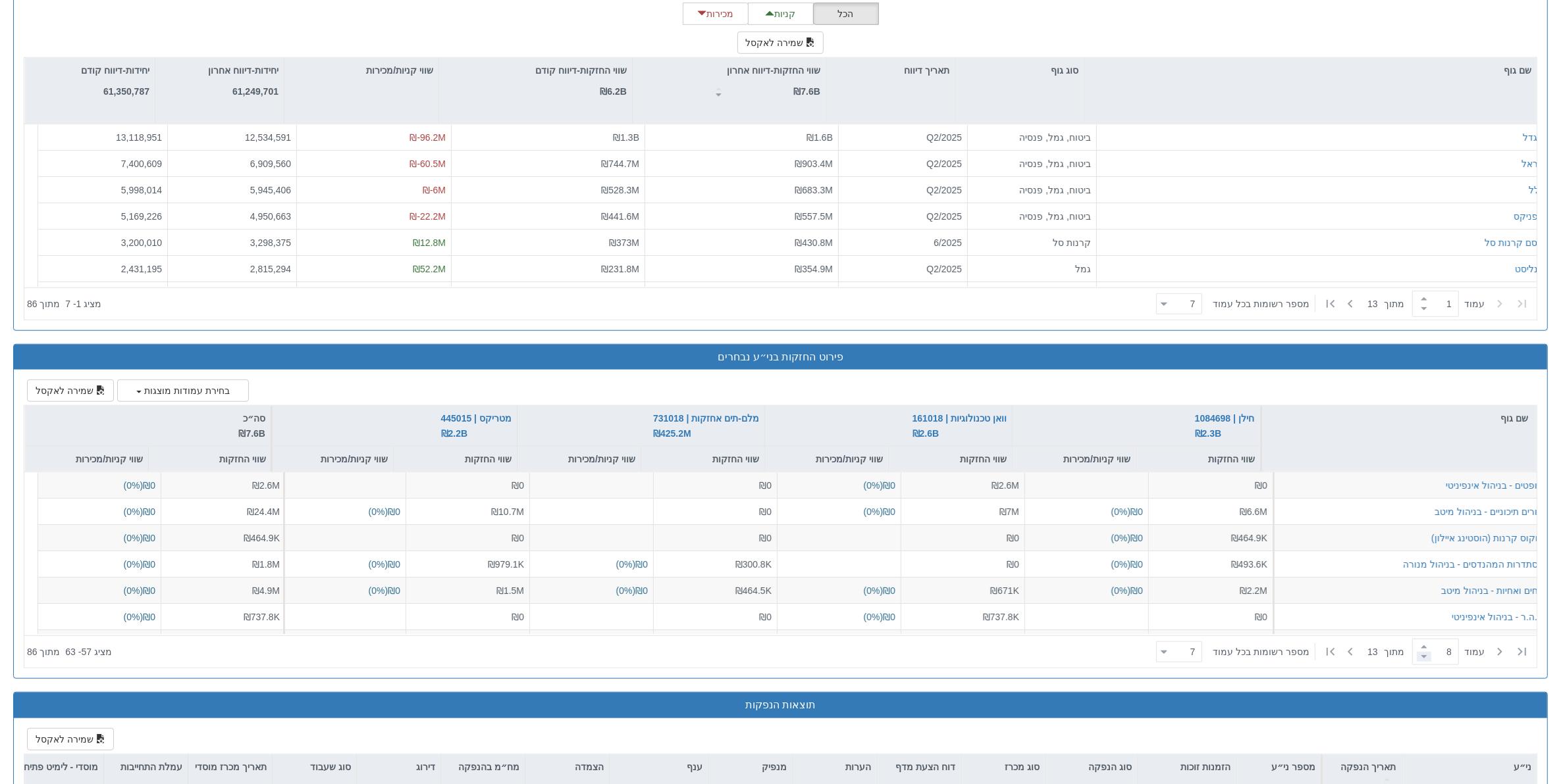
click at [1248, 627] on span at bounding box center [1424, 657] width 14 height 10
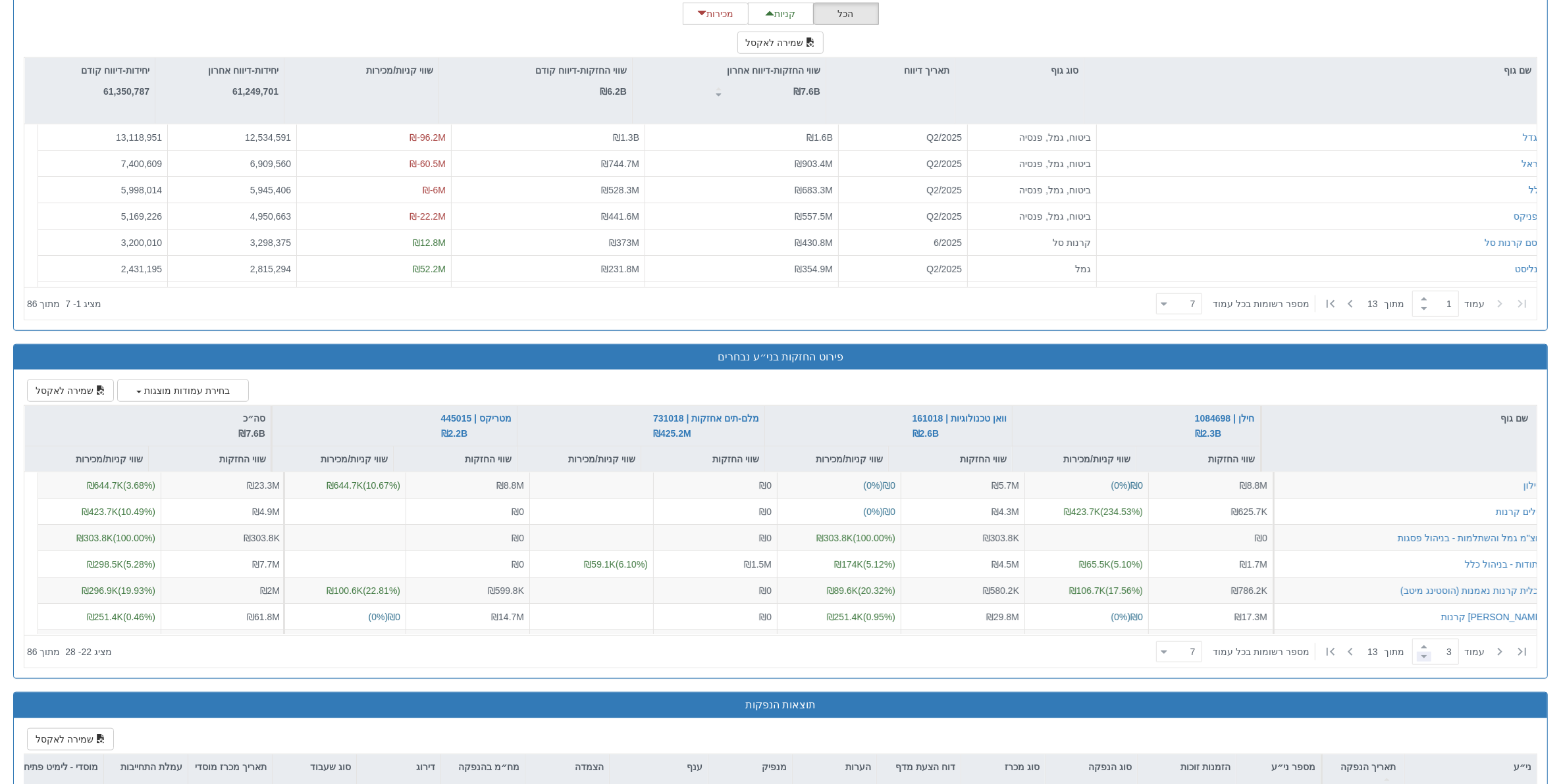
click at [1248, 627] on span at bounding box center [1424, 657] width 14 height 10
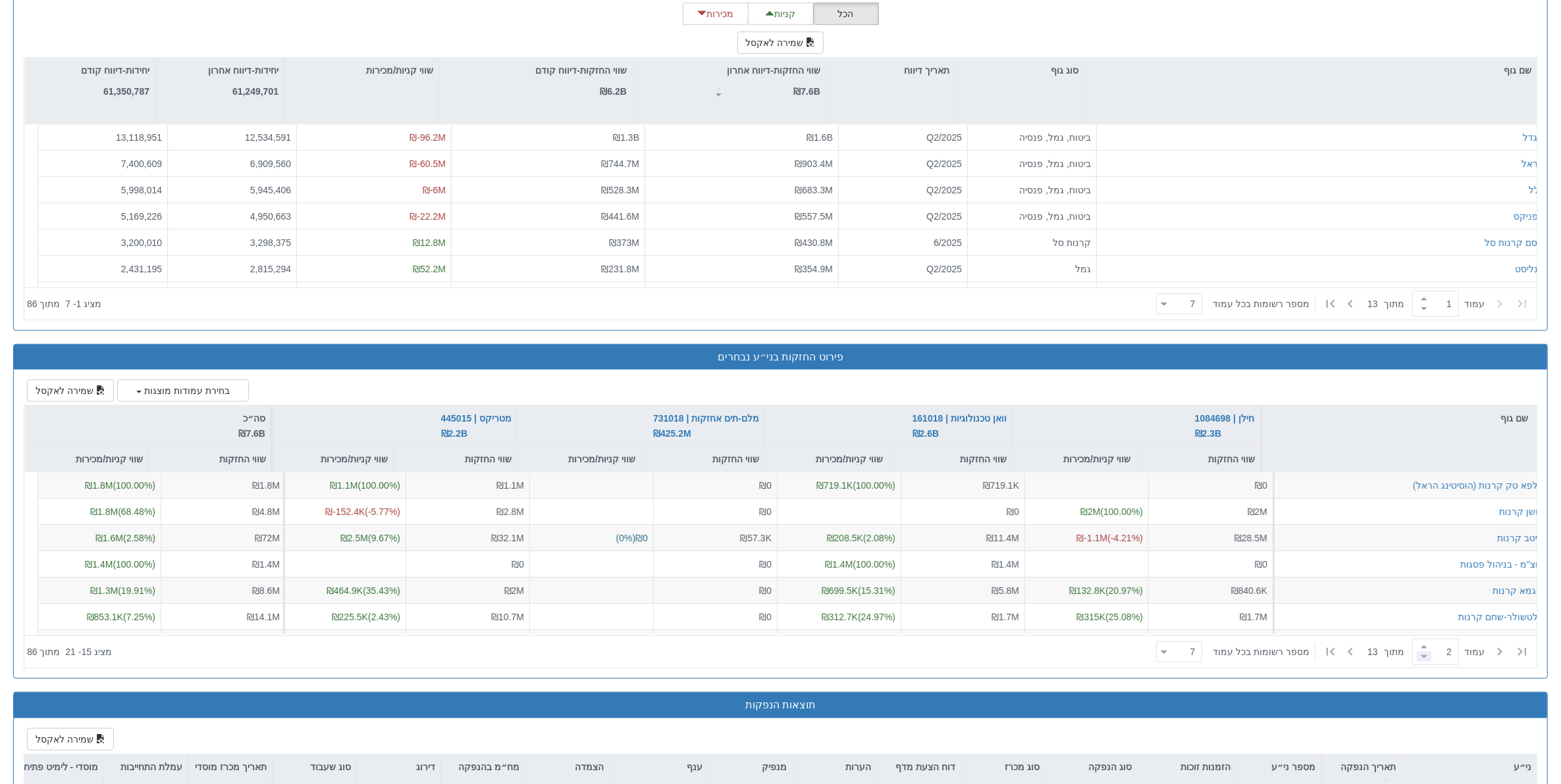
click at [1248, 627] on span at bounding box center [1424, 657] width 14 height 10
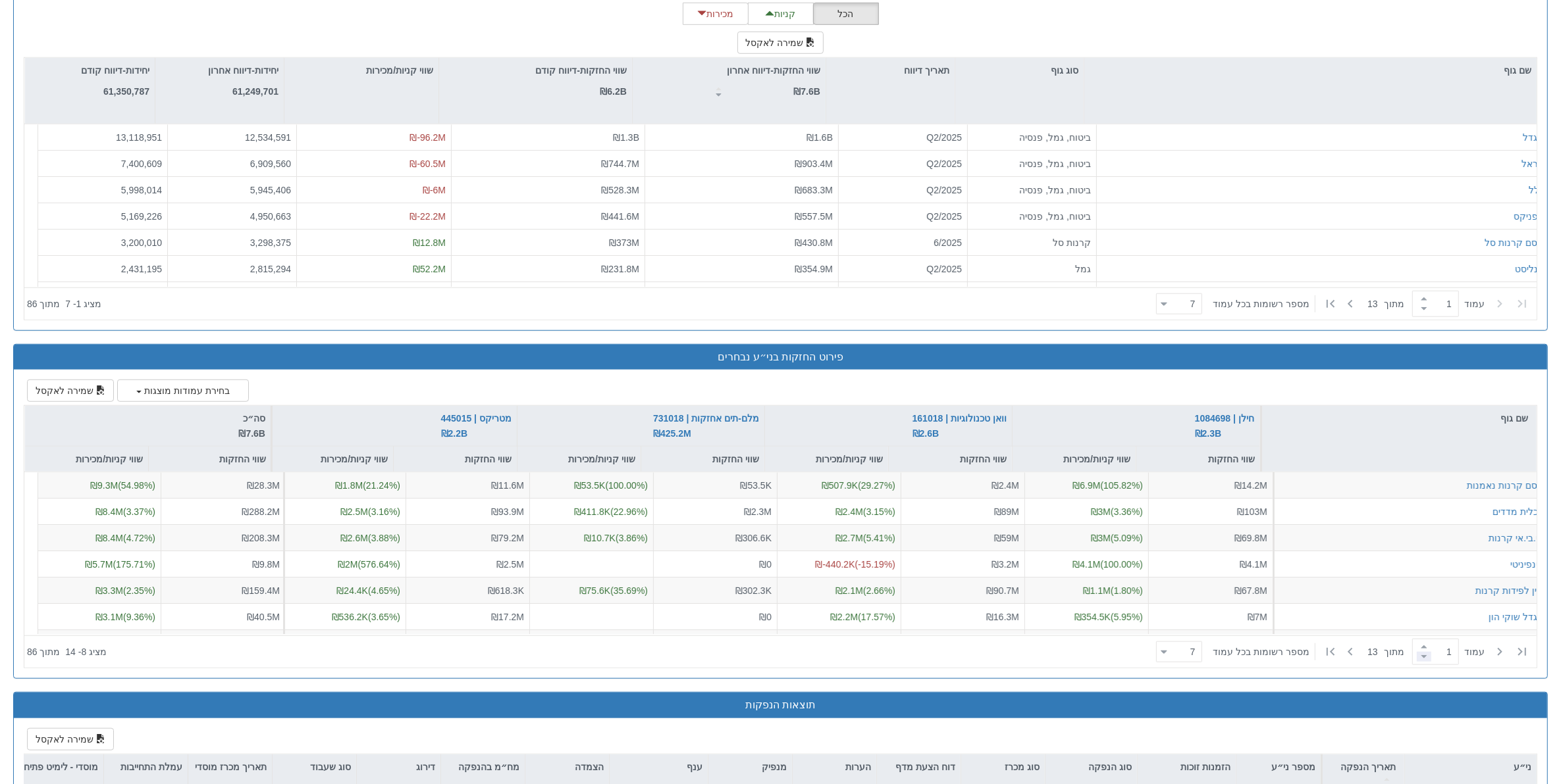
click at [1248, 627] on span at bounding box center [1424, 657] width 14 height 10
type input "1"
click at [1248, 627] on span at bounding box center [1424, 657] width 14 height 10
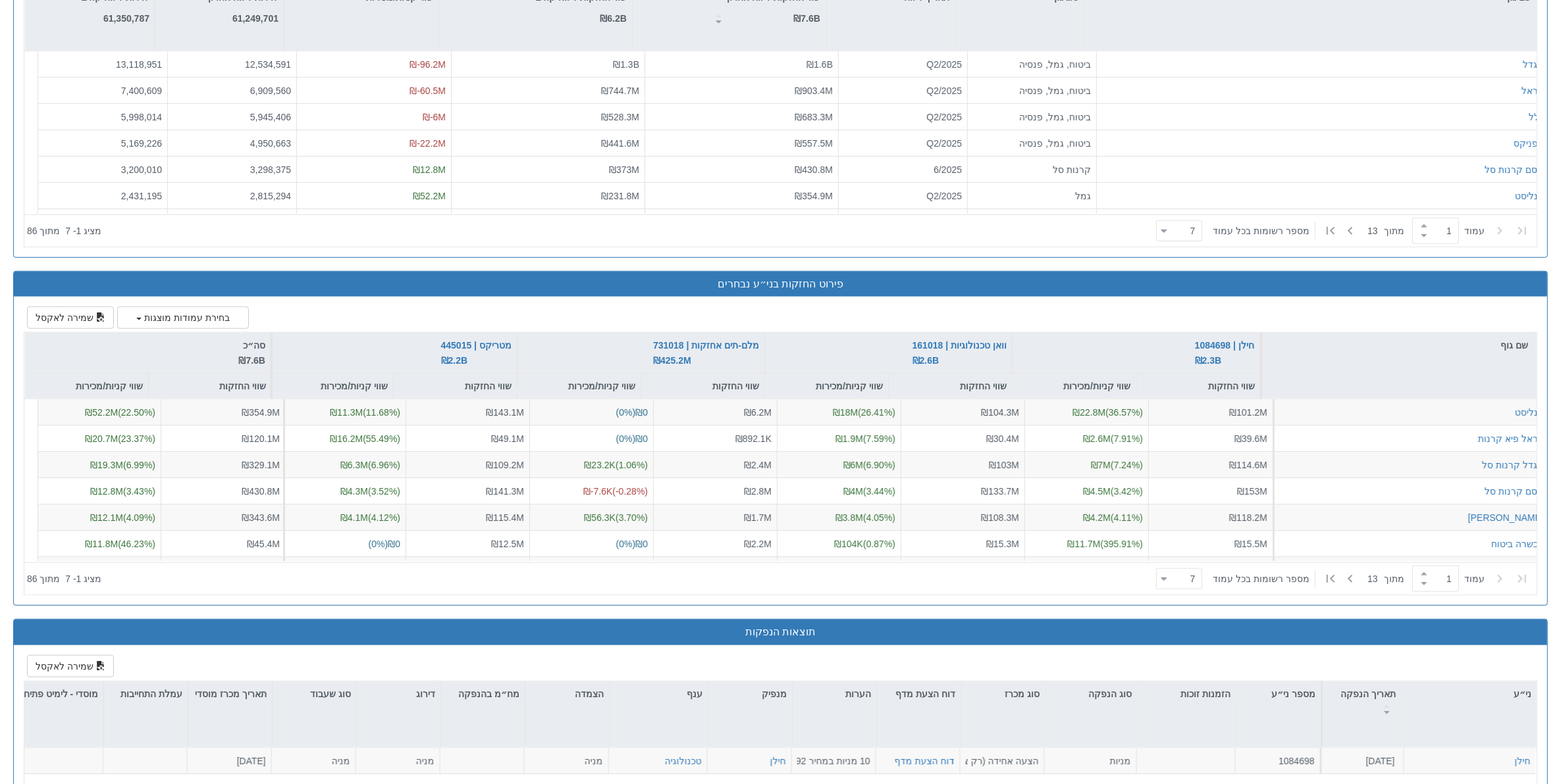
scroll to position [1395, 0]
